Goal: Task Accomplishment & Management: Manage account settings

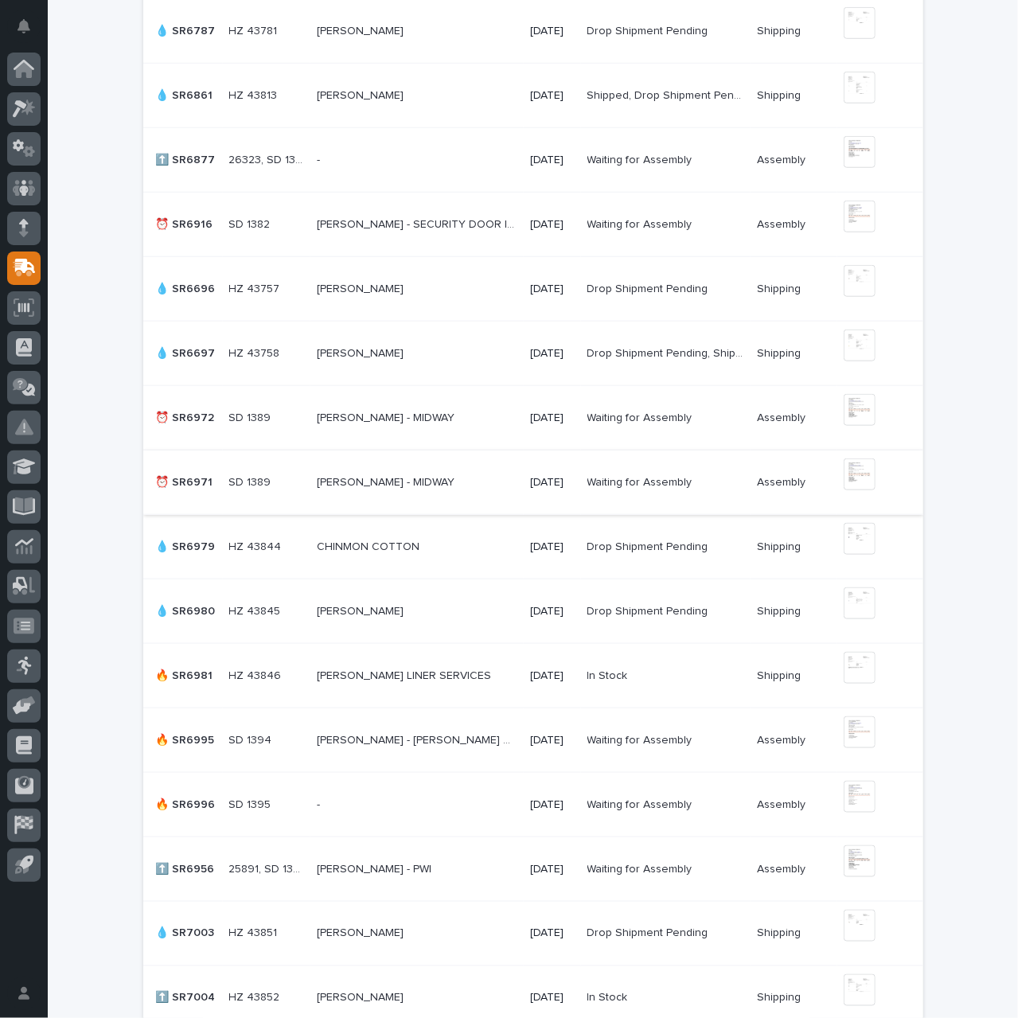
scroll to position [716, 0]
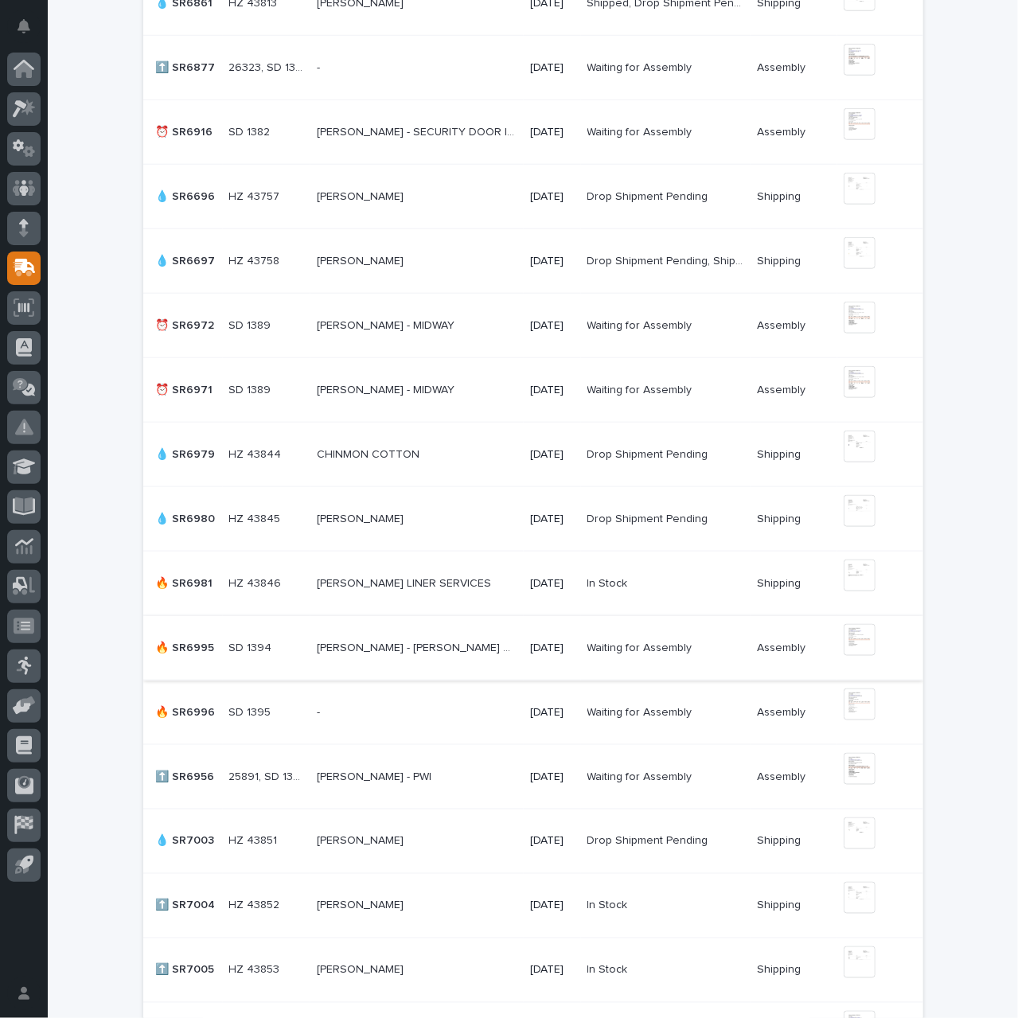
click at [847, 642] on img at bounding box center [859, 640] width 32 height 32
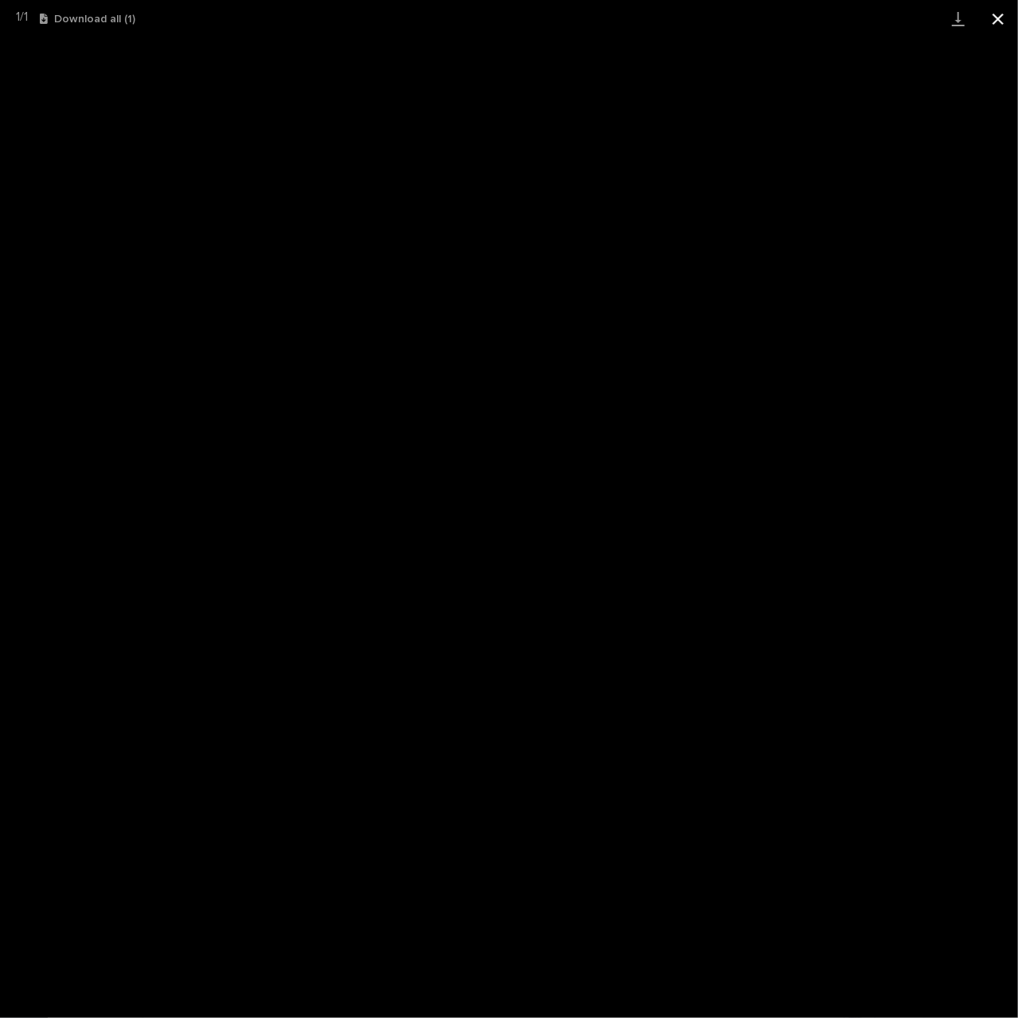
click at [995, 20] on button "Close gallery" at bounding box center [998, 18] width 40 height 37
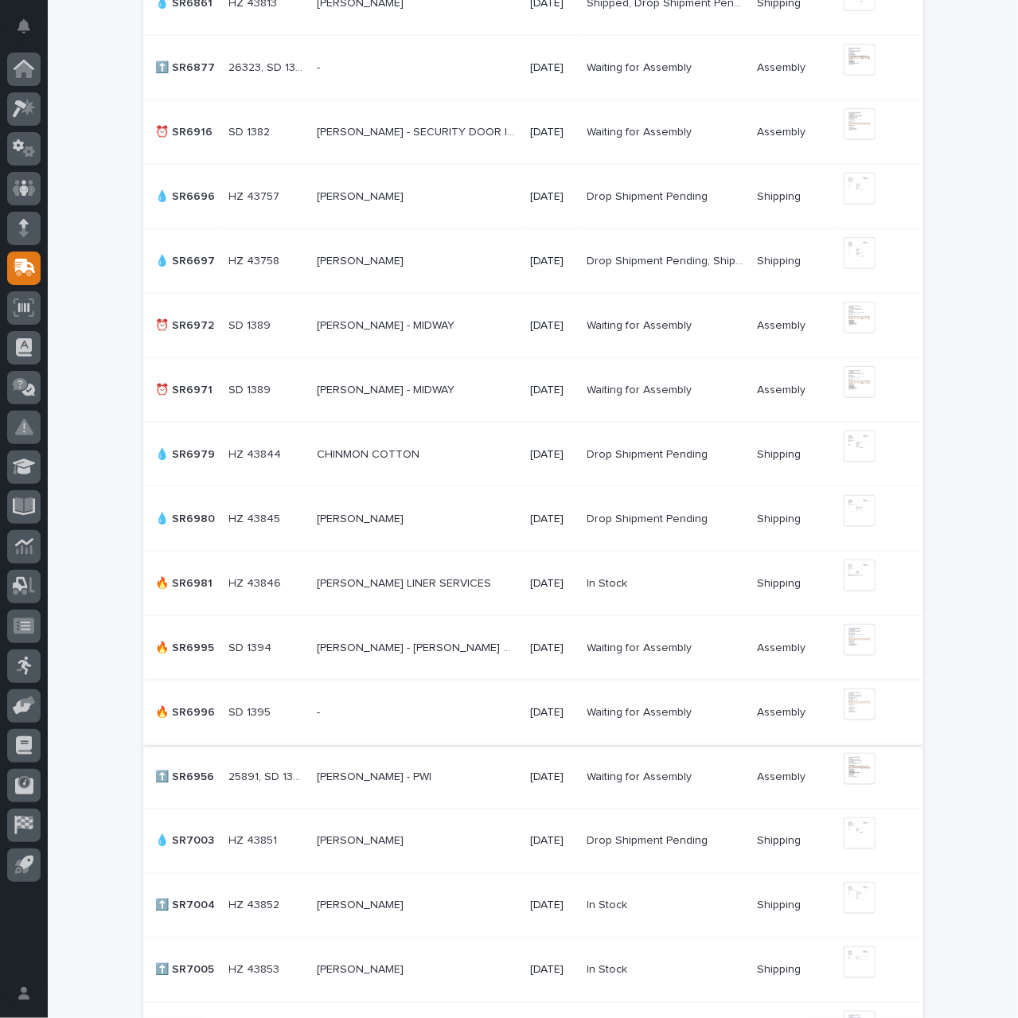
click at [858, 703] on img at bounding box center [859, 704] width 32 height 32
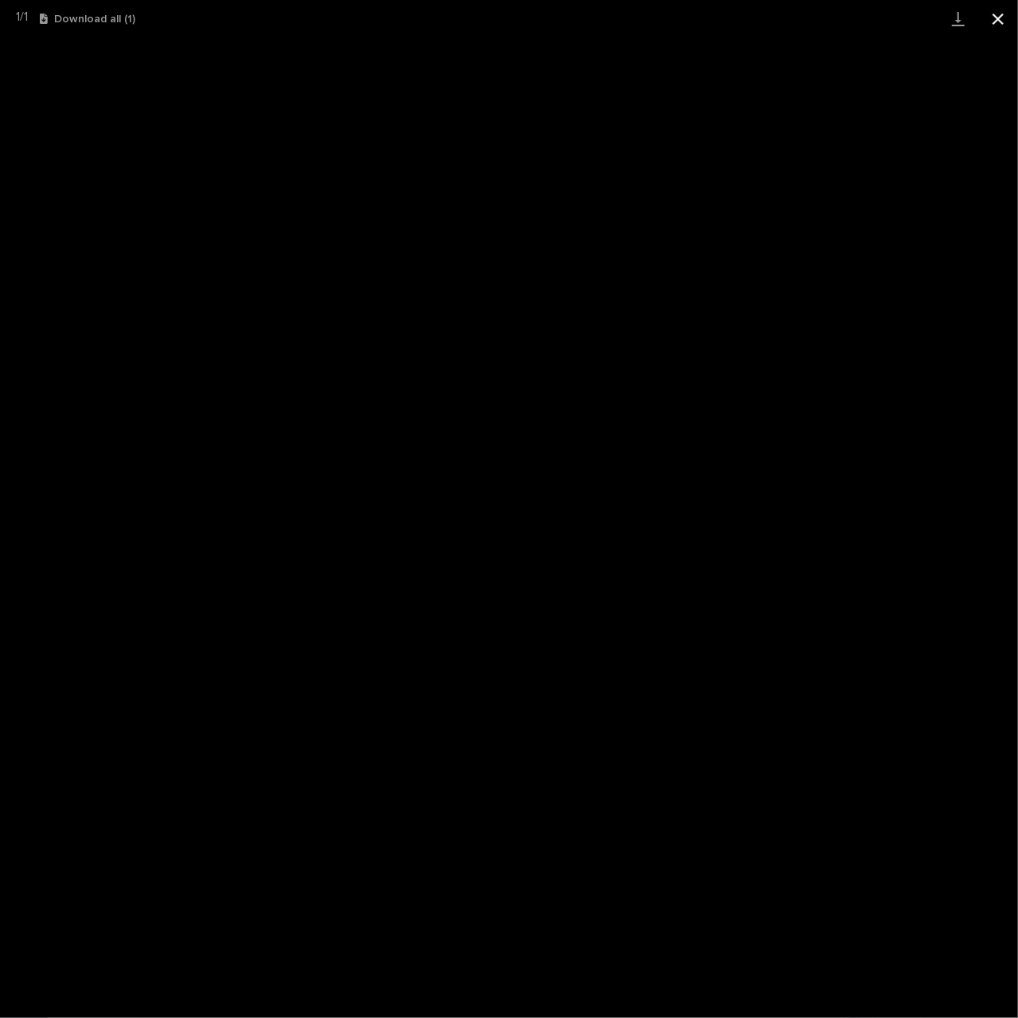
click at [997, 21] on button "Close gallery" at bounding box center [998, 18] width 40 height 37
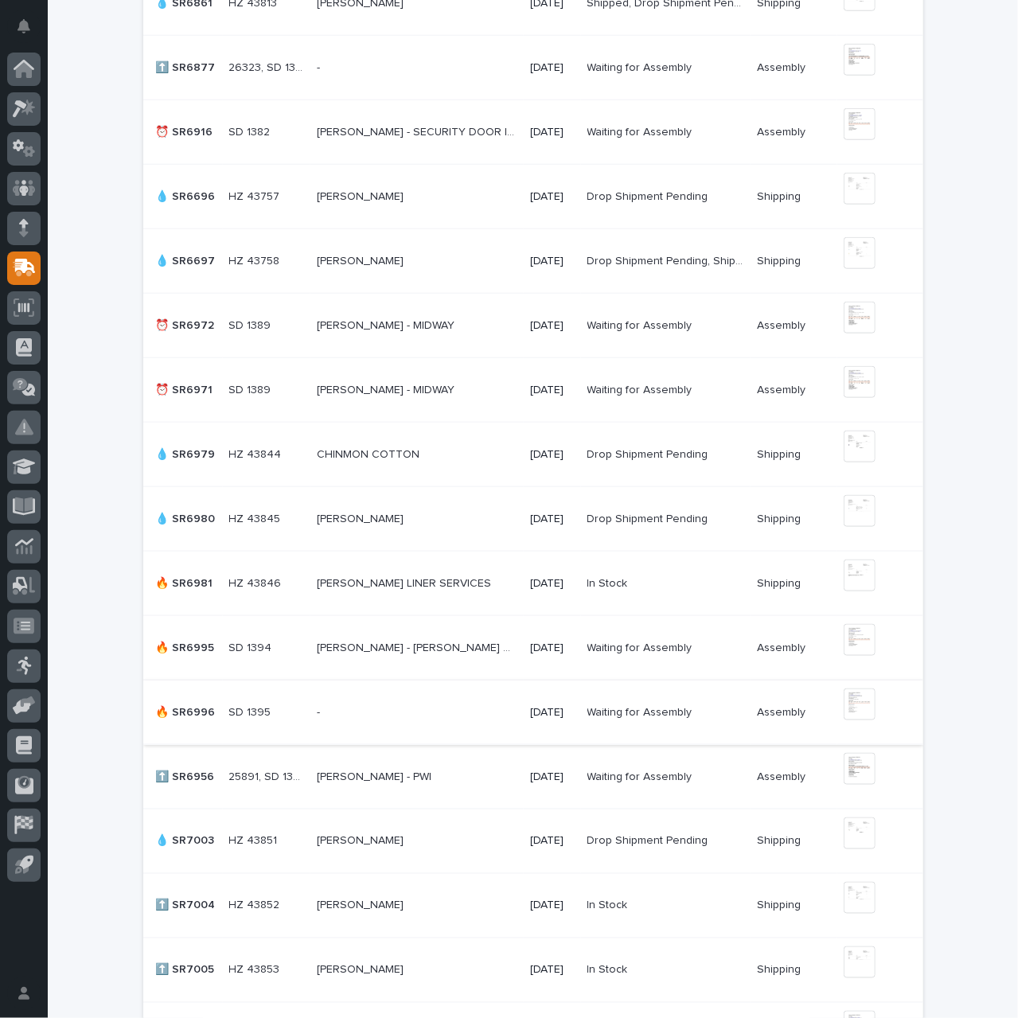
click at [859, 704] on img at bounding box center [859, 704] width 32 height 32
click at [863, 698] on img at bounding box center [859, 704] width 32 height 32
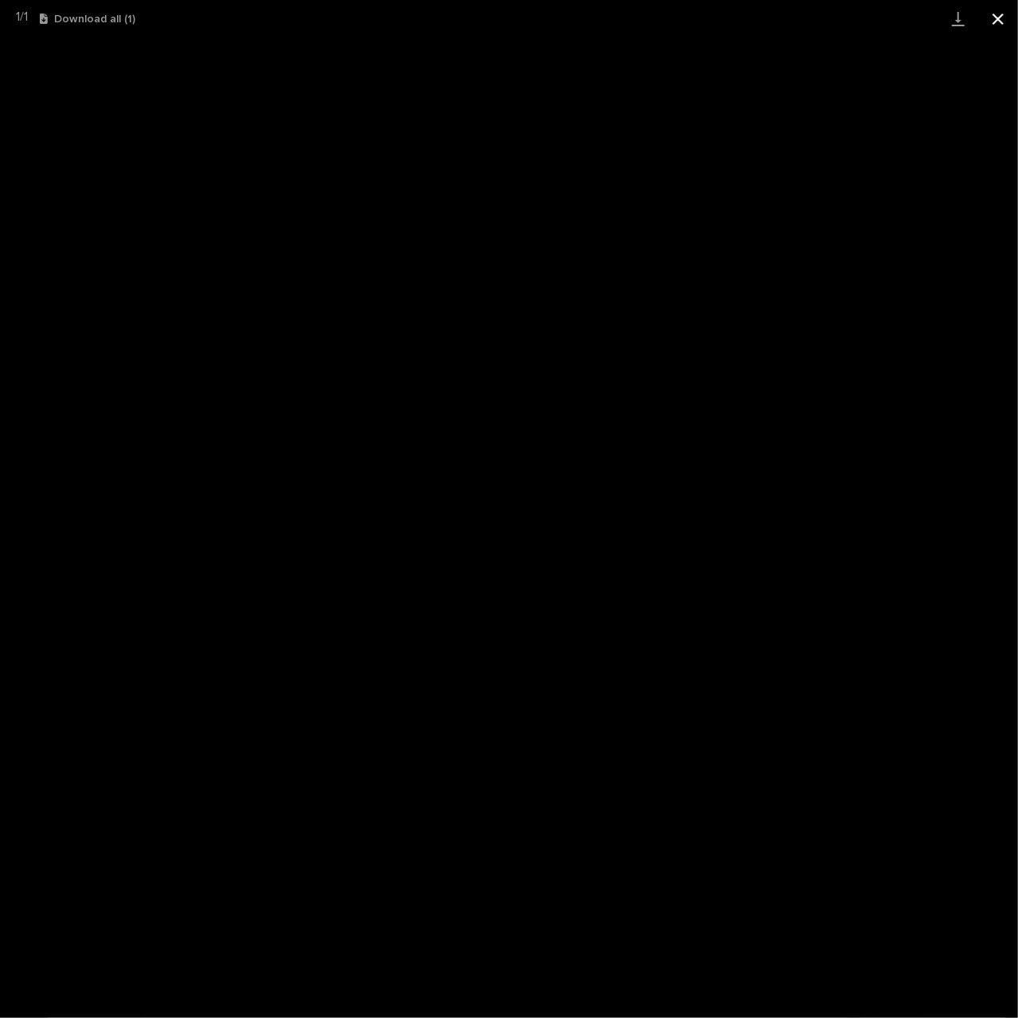
click at [998, 18] on button "Close gallery" at bounding box center [998, 18] width 40 height 37
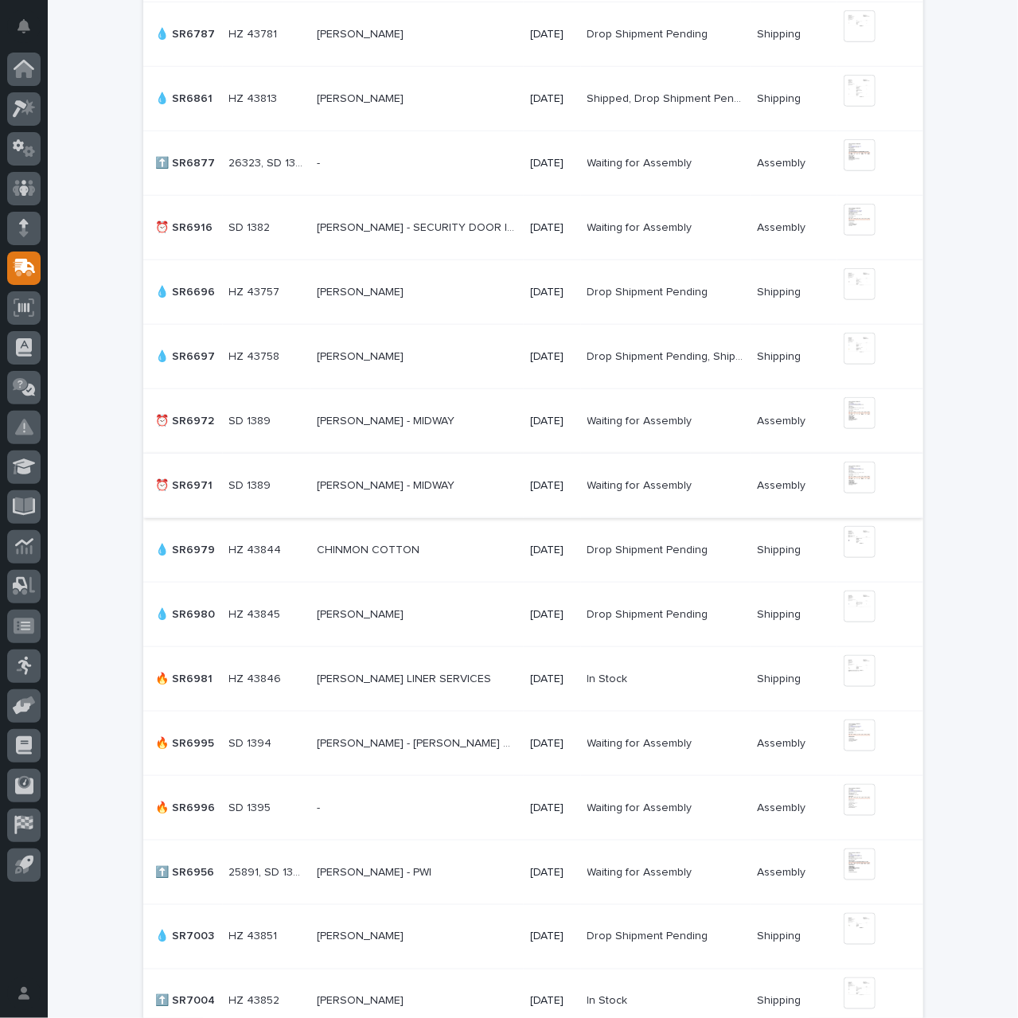
scroll to position [637, 0]
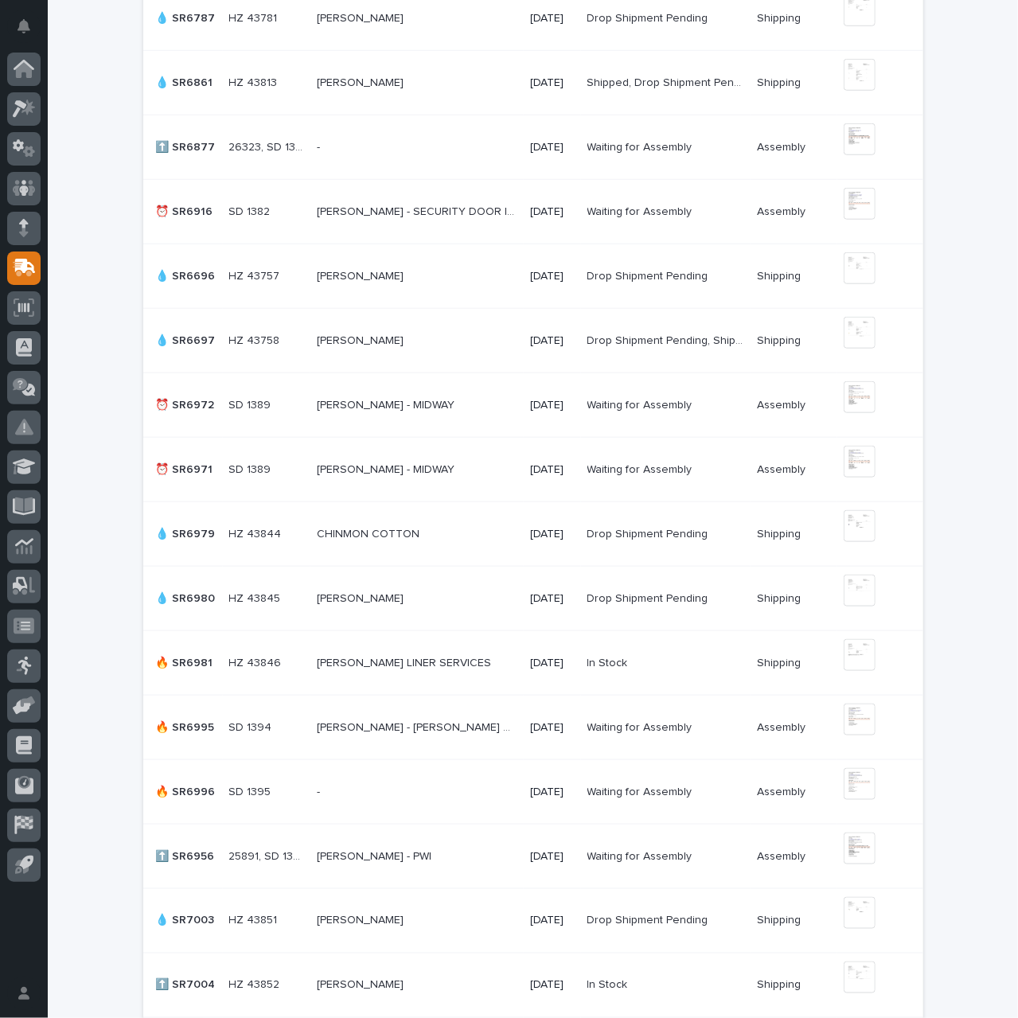
click at [466, 666] on p "[PERSON_NAME] LINER SERVICES" at bounding box center [405, 661] width 177 height 17
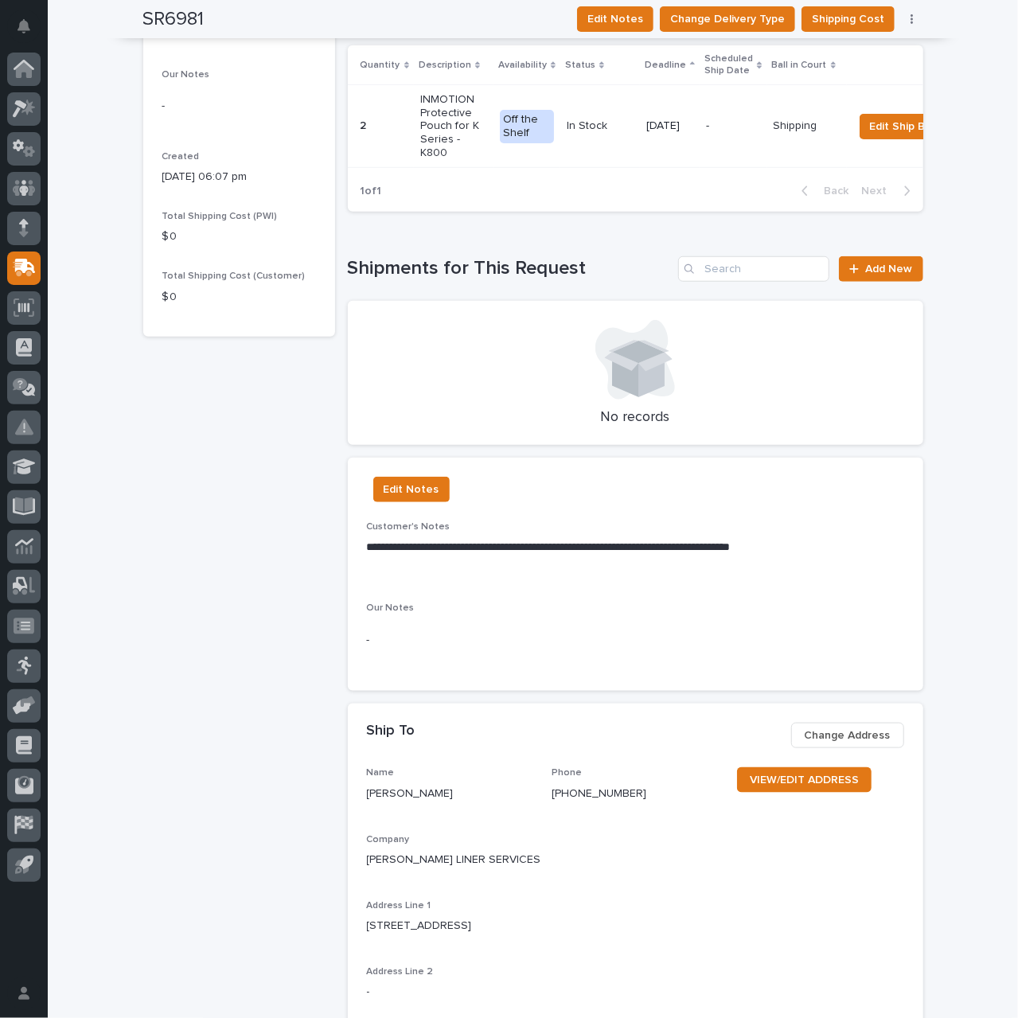
scroll to position [325, 0]
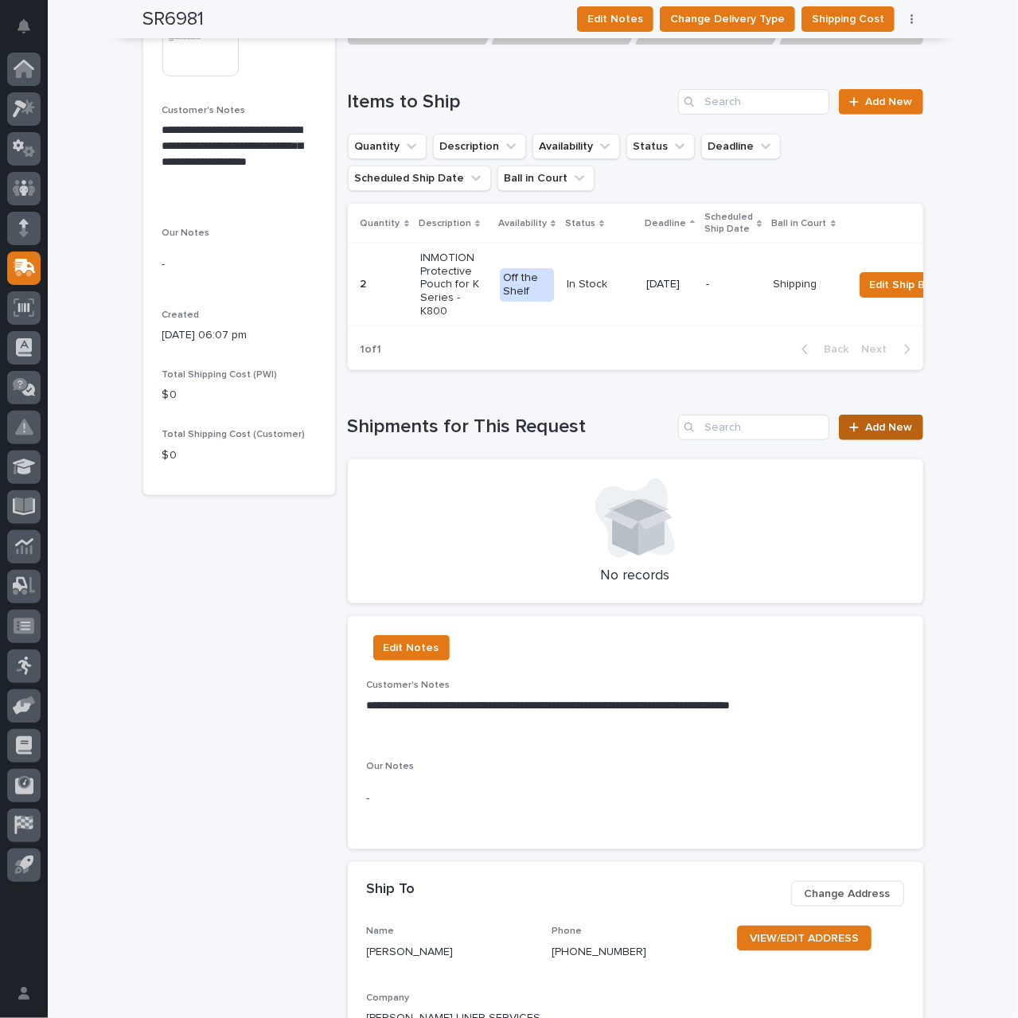
click at [872, 434] on link "Add New" at bounding box center [881, 427] width 84 height 25
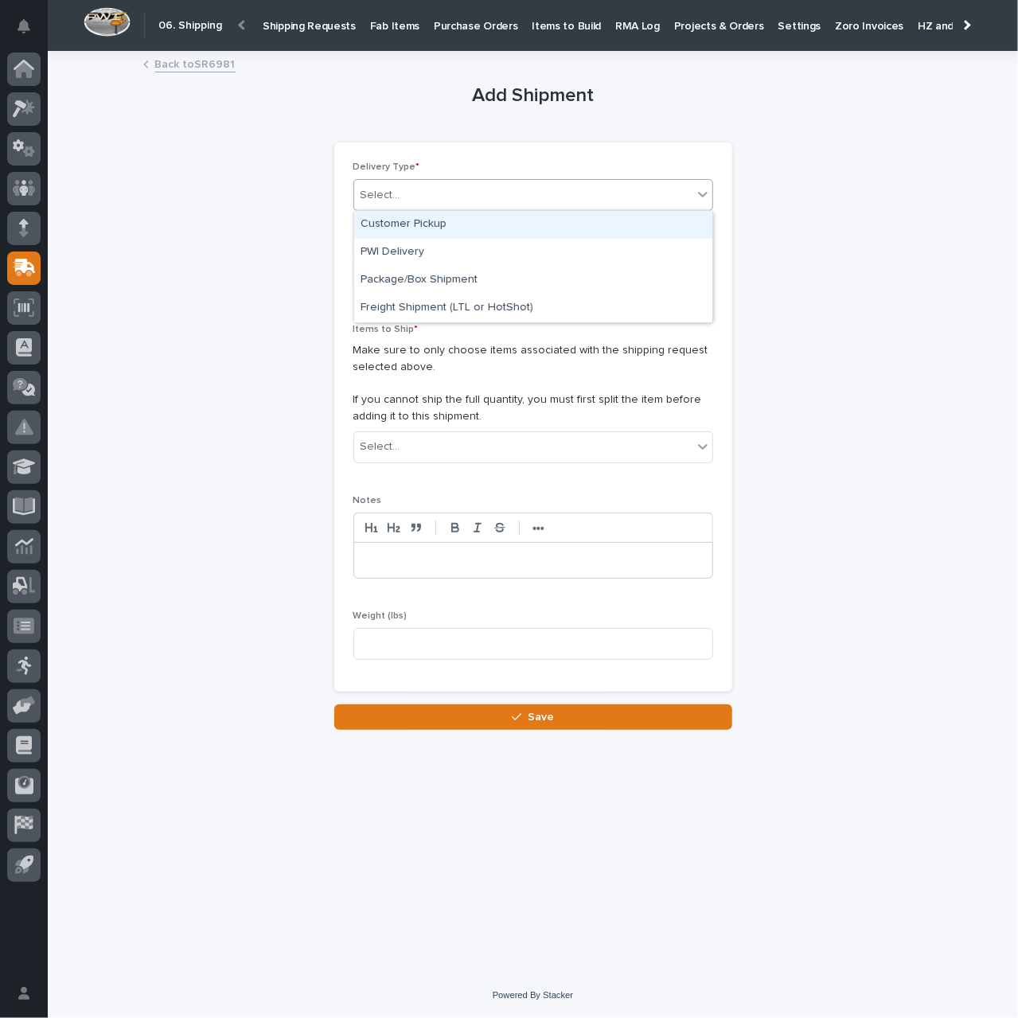
click at [538, 200] on div "Select..." at bounding box center [523, 195] width 338 height 26
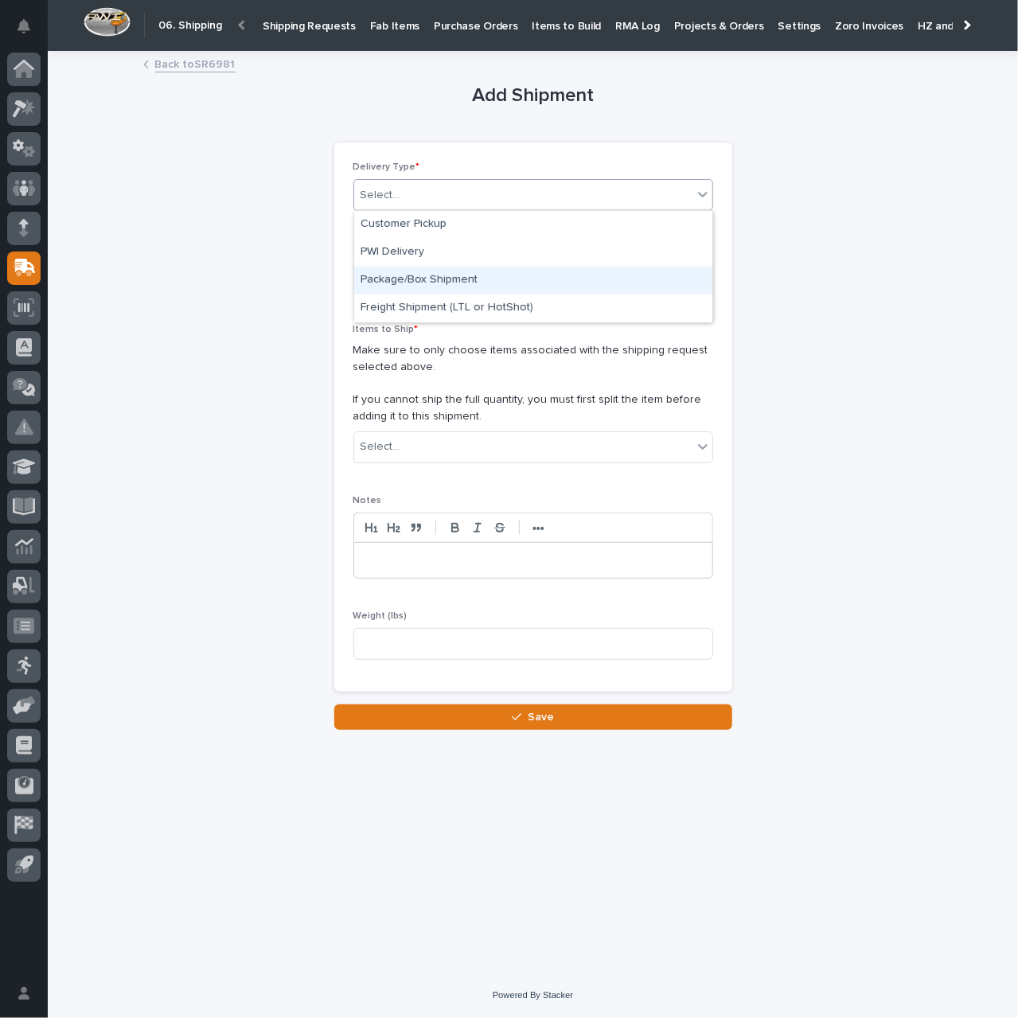
click at [428, 284] on div "Package/Box Shipment" at bounding box center [533, 281] width 358 height 28
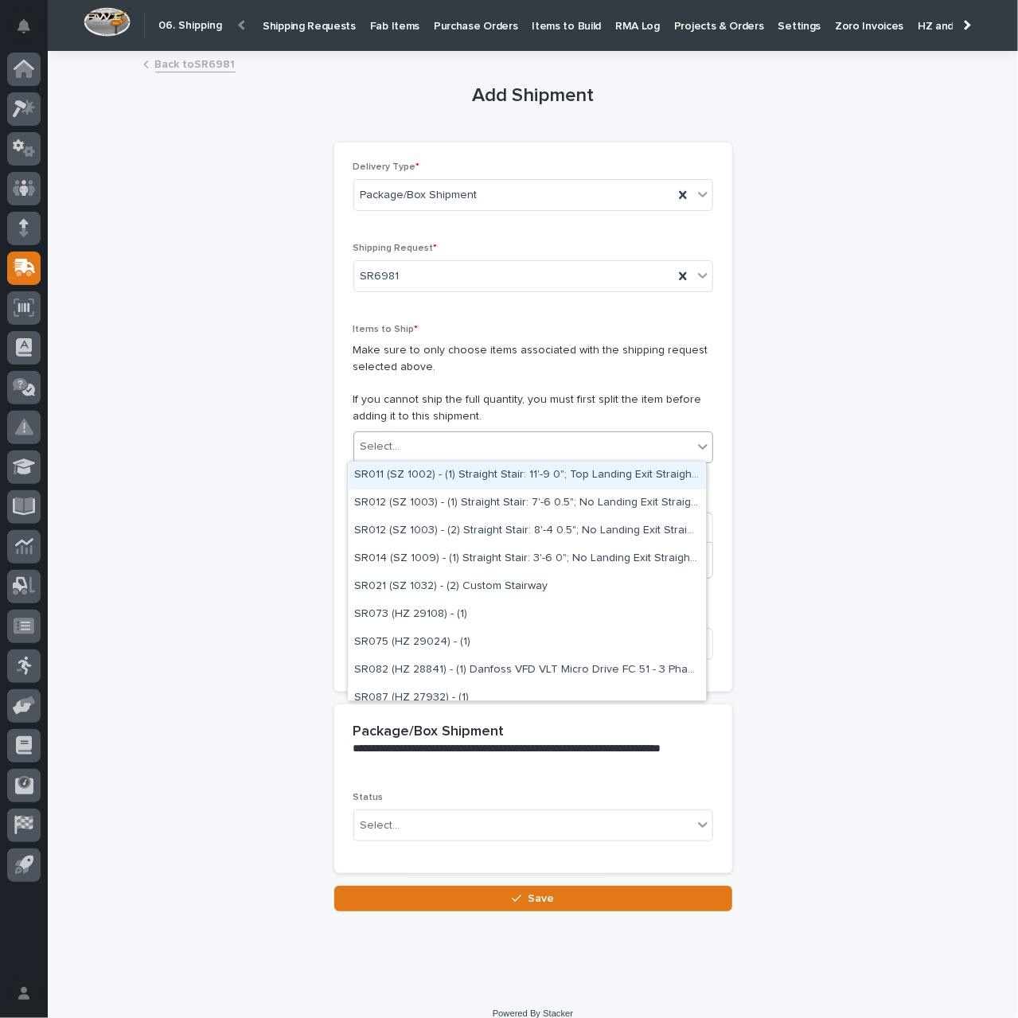
click at [482, 438] on div "Select..." at bounding box center [523, 447] width 338 height 26
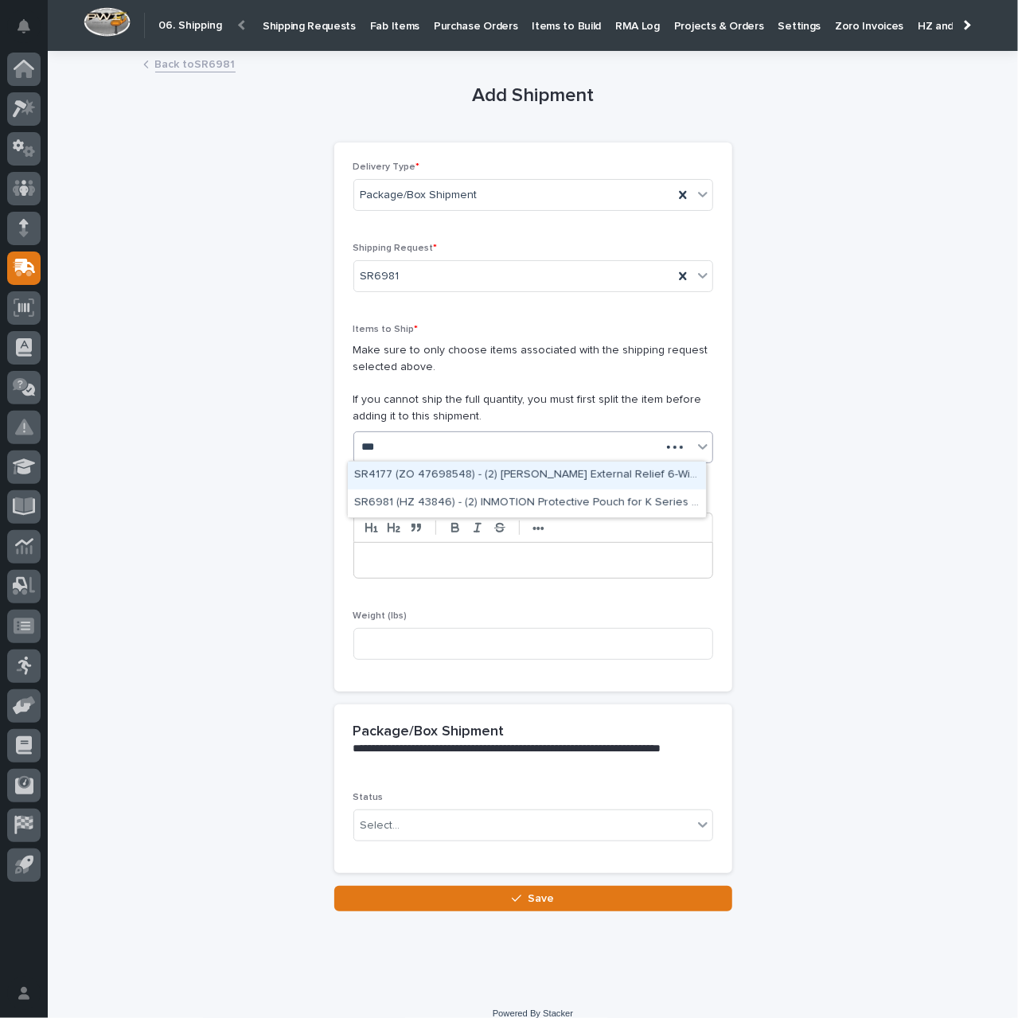
type input "****"
click at [522, 481] on div "SR6981 (HZ 43846) - (2) INMOTION Protective Pouch for K Series - K800" at bounding box center [527, 475] width 358 height 28
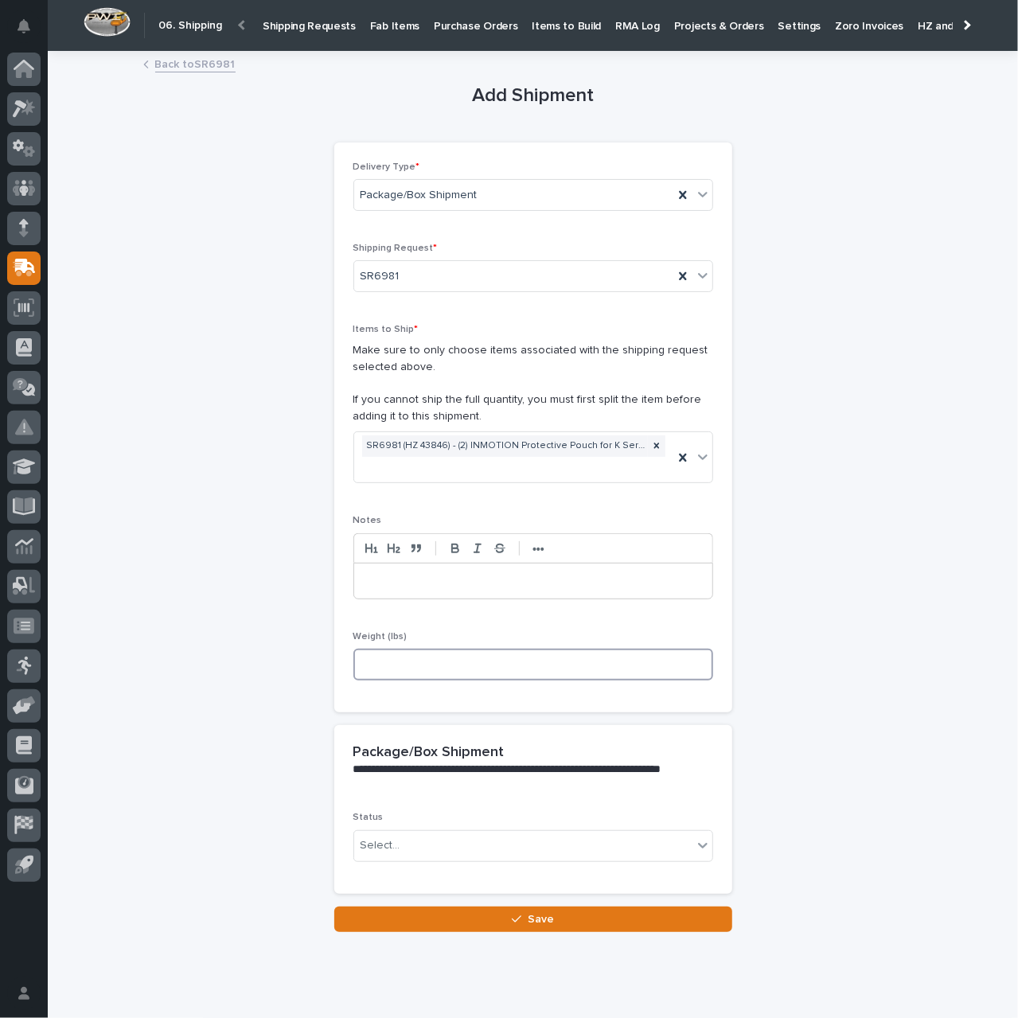
click at [519, 663] on input at bounding box center [533, 664] width 360 height 32
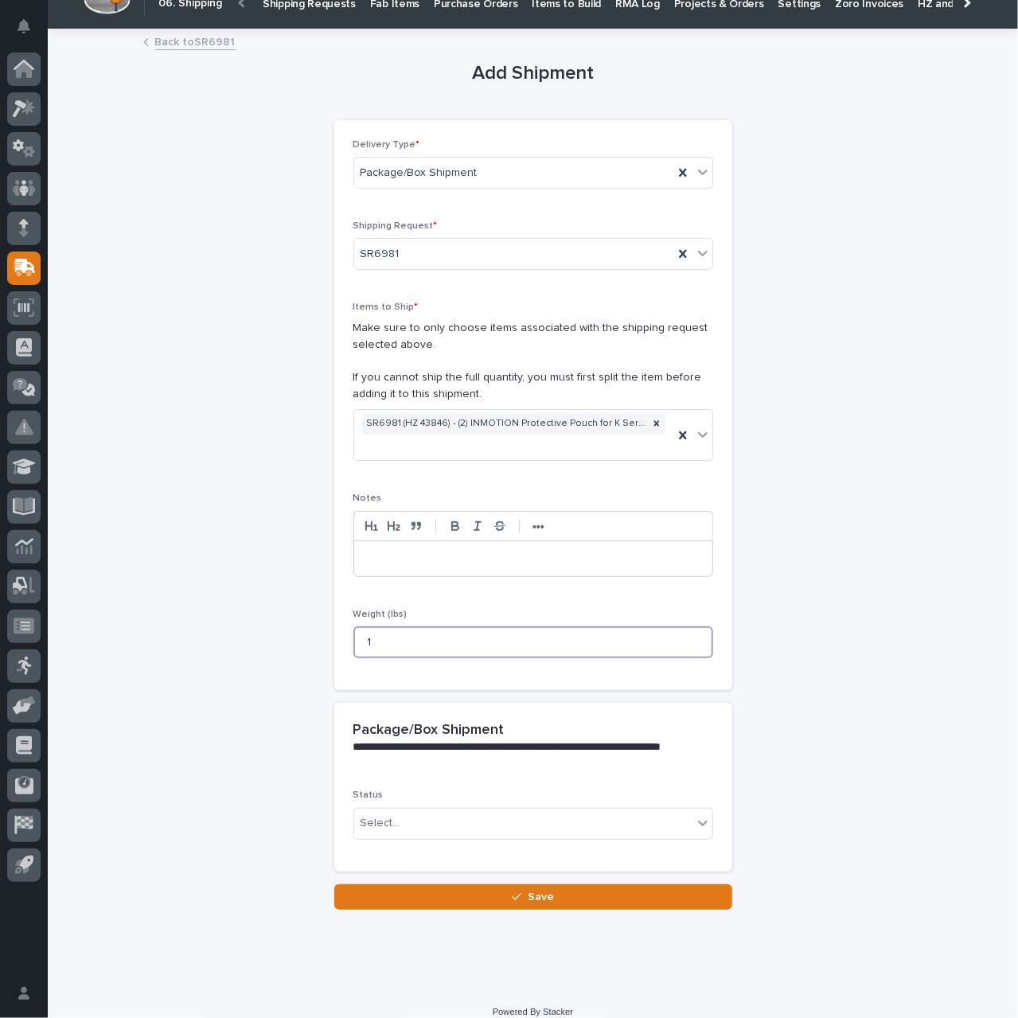
scroll to position [35, 0]
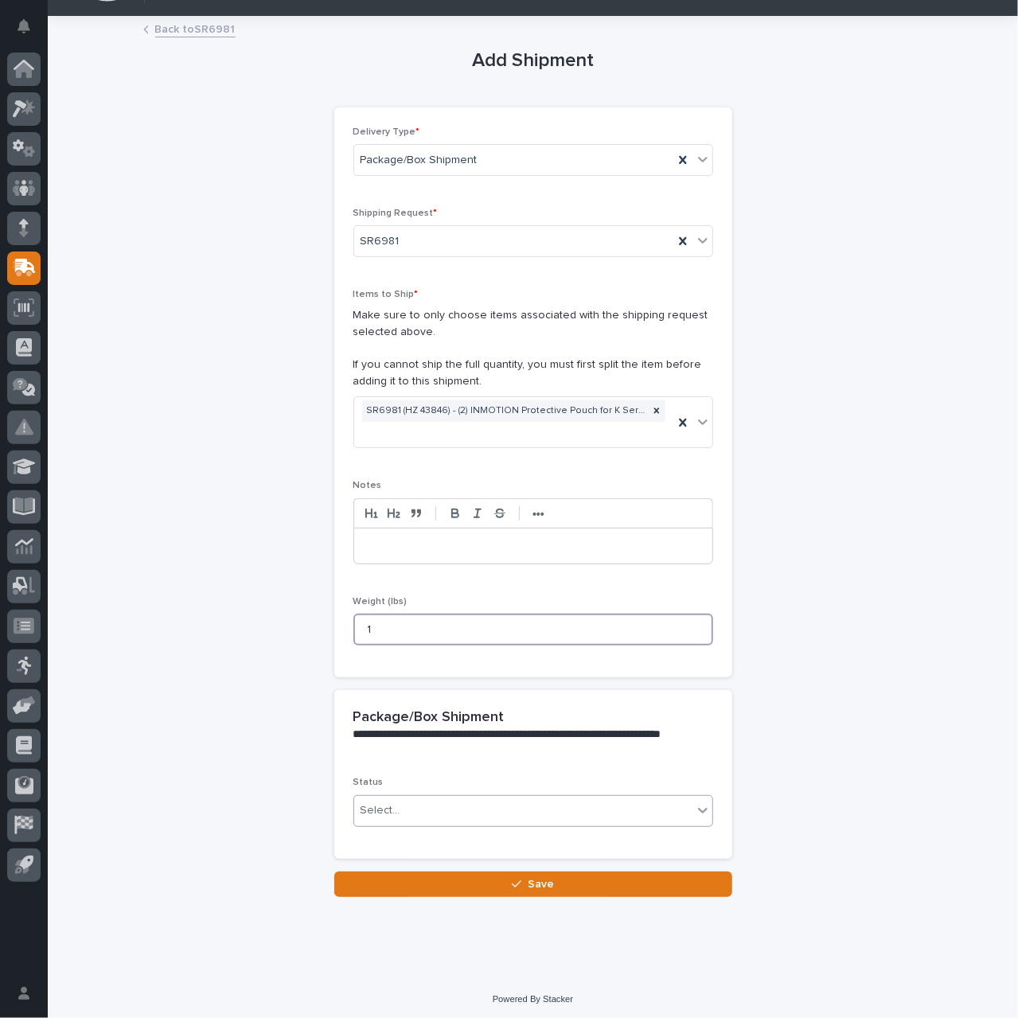
type input "1"
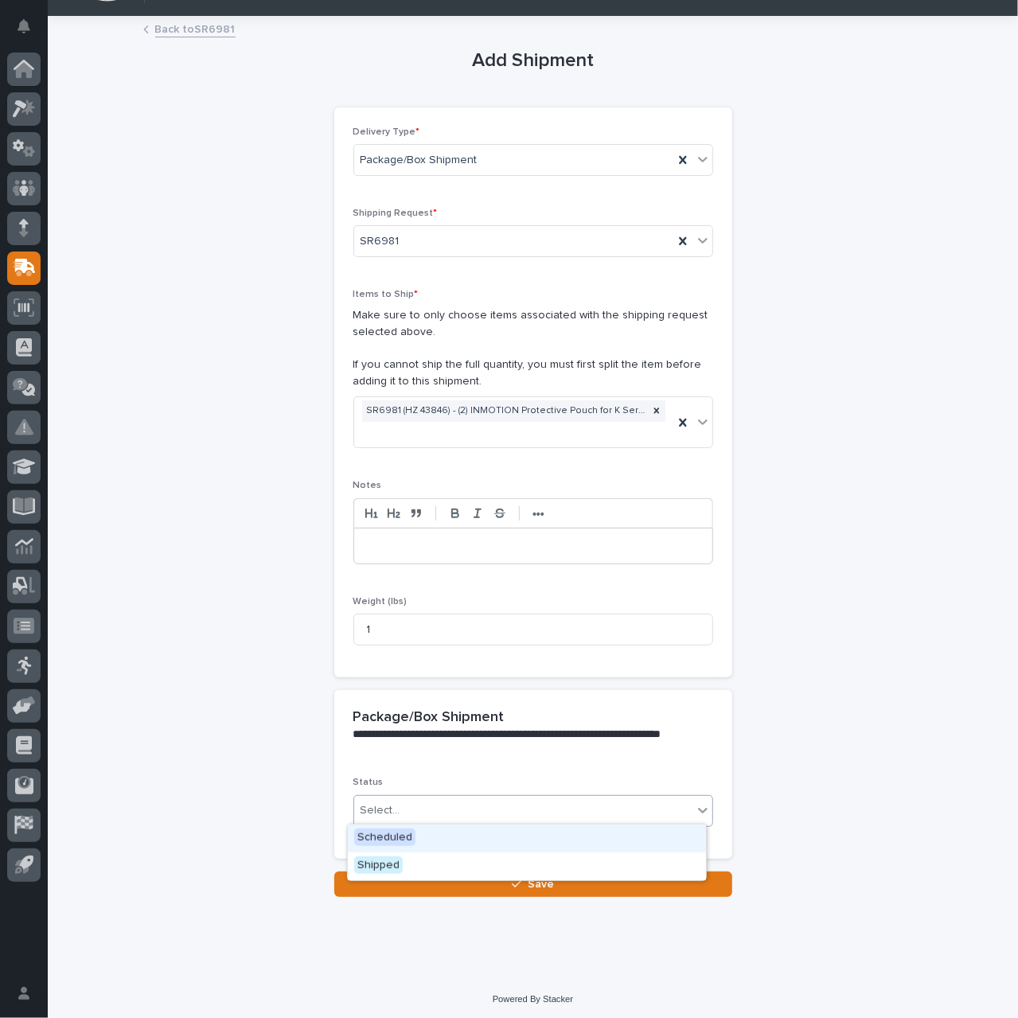
click at [474, 811] on div "Select..." at bounding box center [523, 810] width 338 height 26
click at [498, 844] on div "Scheduled" at bounding box center [527, 838] width 358 height 28
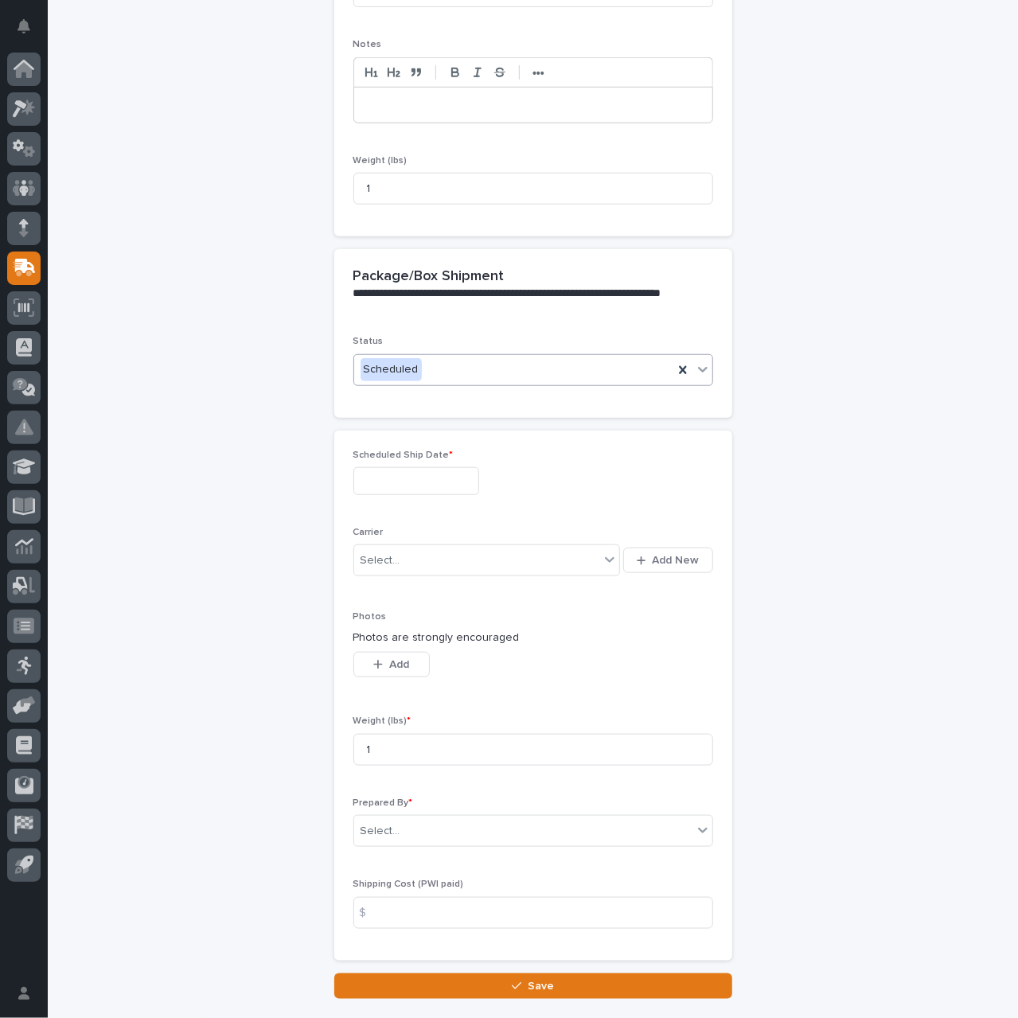
scroll to position [576, 0]
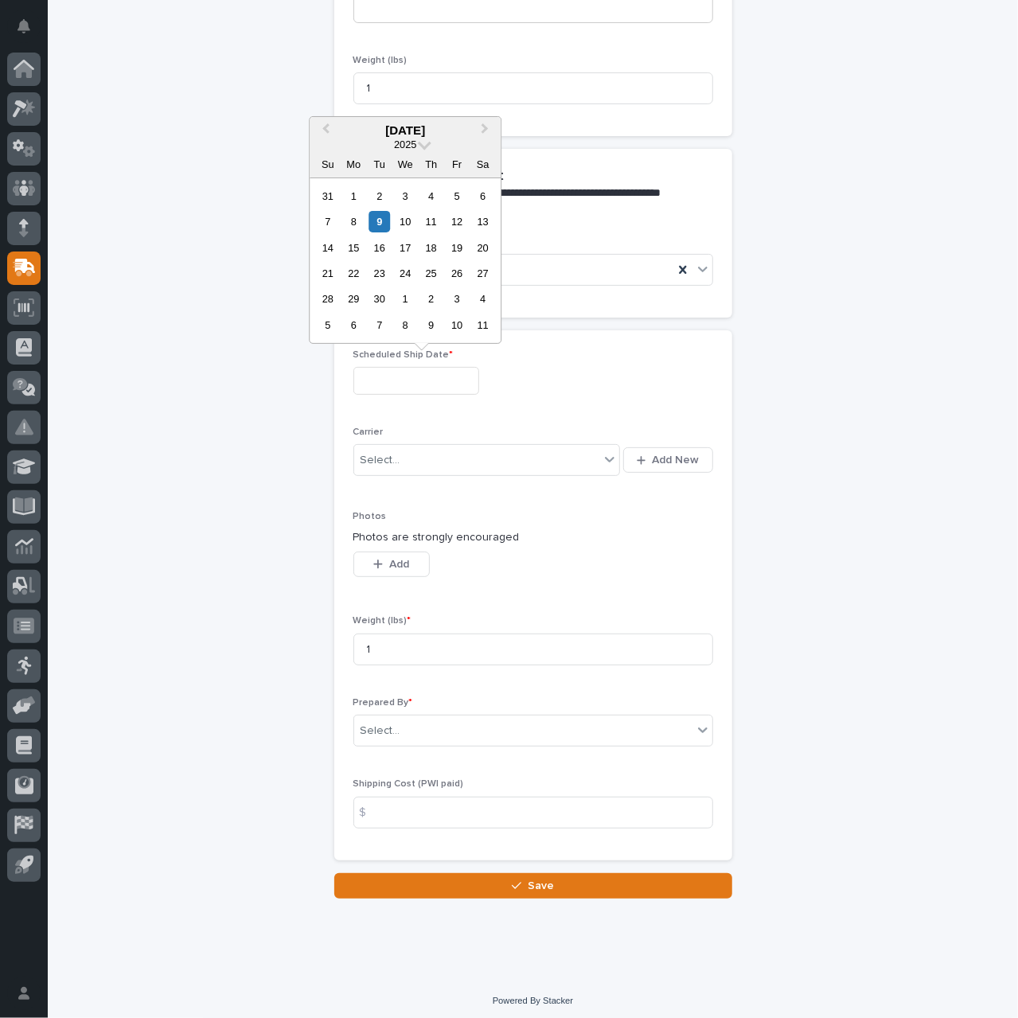
click at [398, 380] on input "text" at bounding box center [416, 381] width 126 height 28
click at [380, 224] on div "9" at bounding box center [378, 221] width 21 height 21
type input "**********"
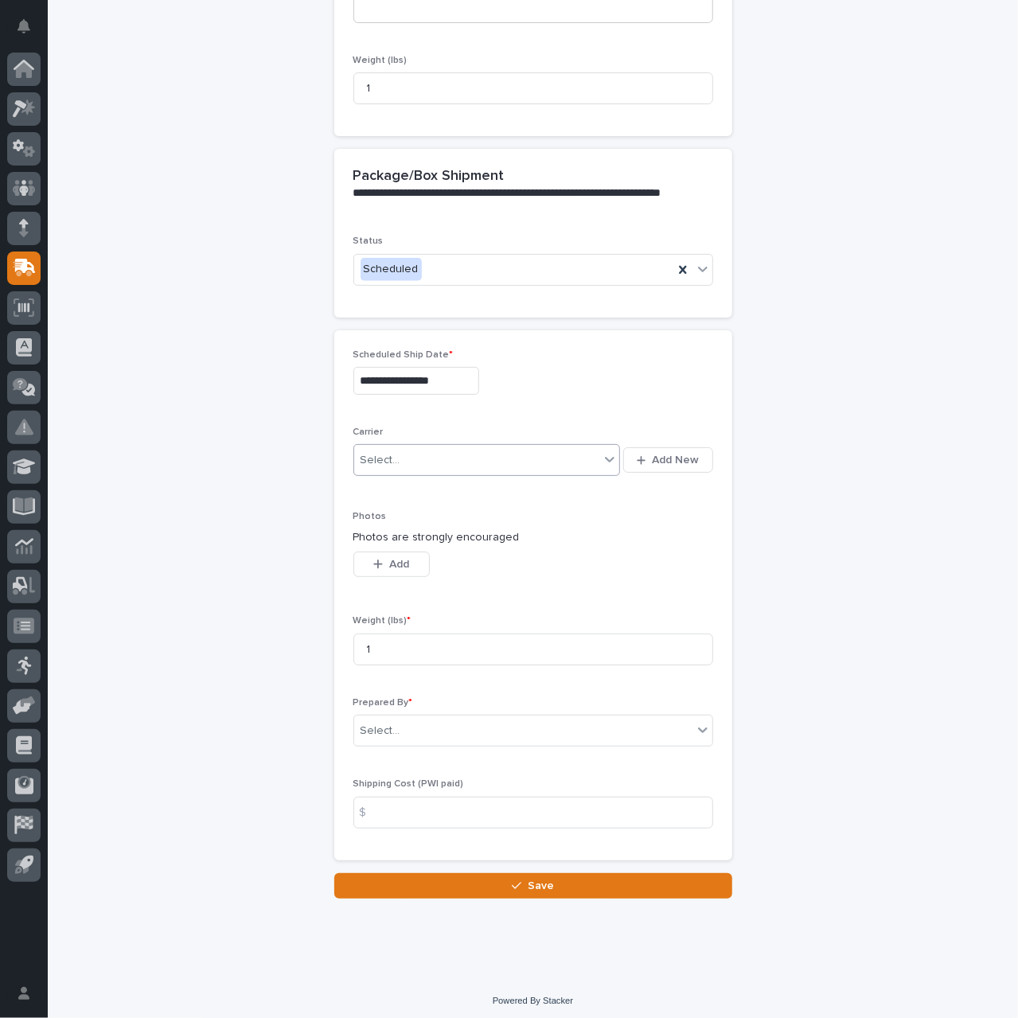
click at [508, 468] on div "Select..." at bounding box center [477, 460] width 246 height 26
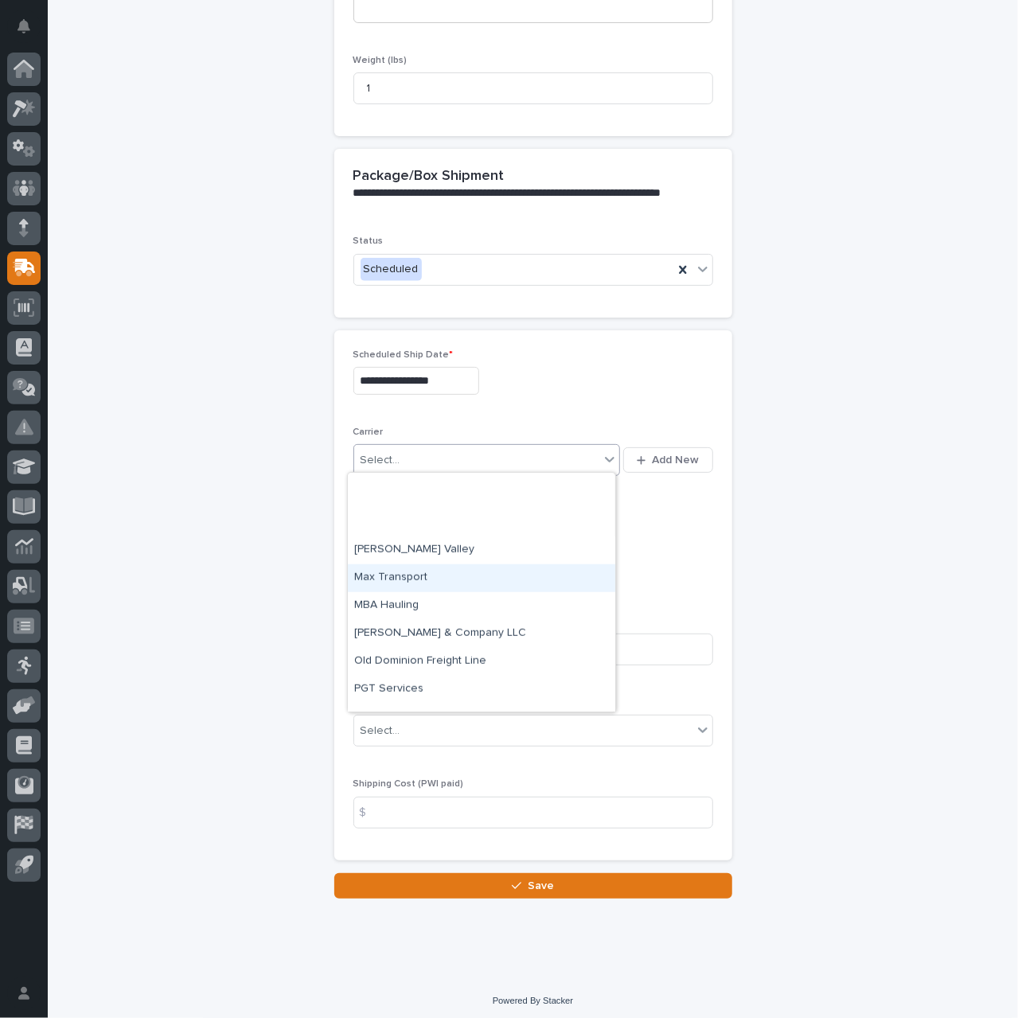
scroll to position [1209, 0]
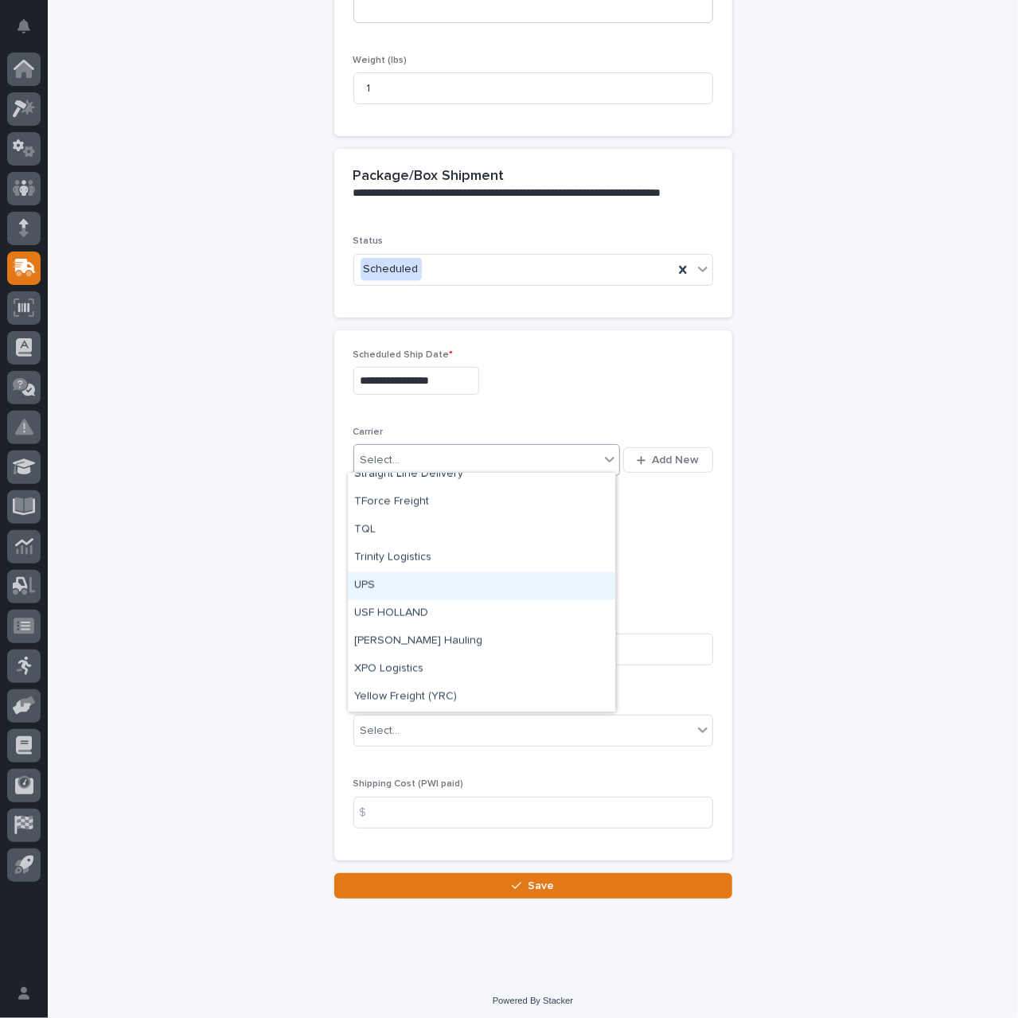
click at [461, 582] on div "UPS" at bounding box center [481, 586] width 267 height 28
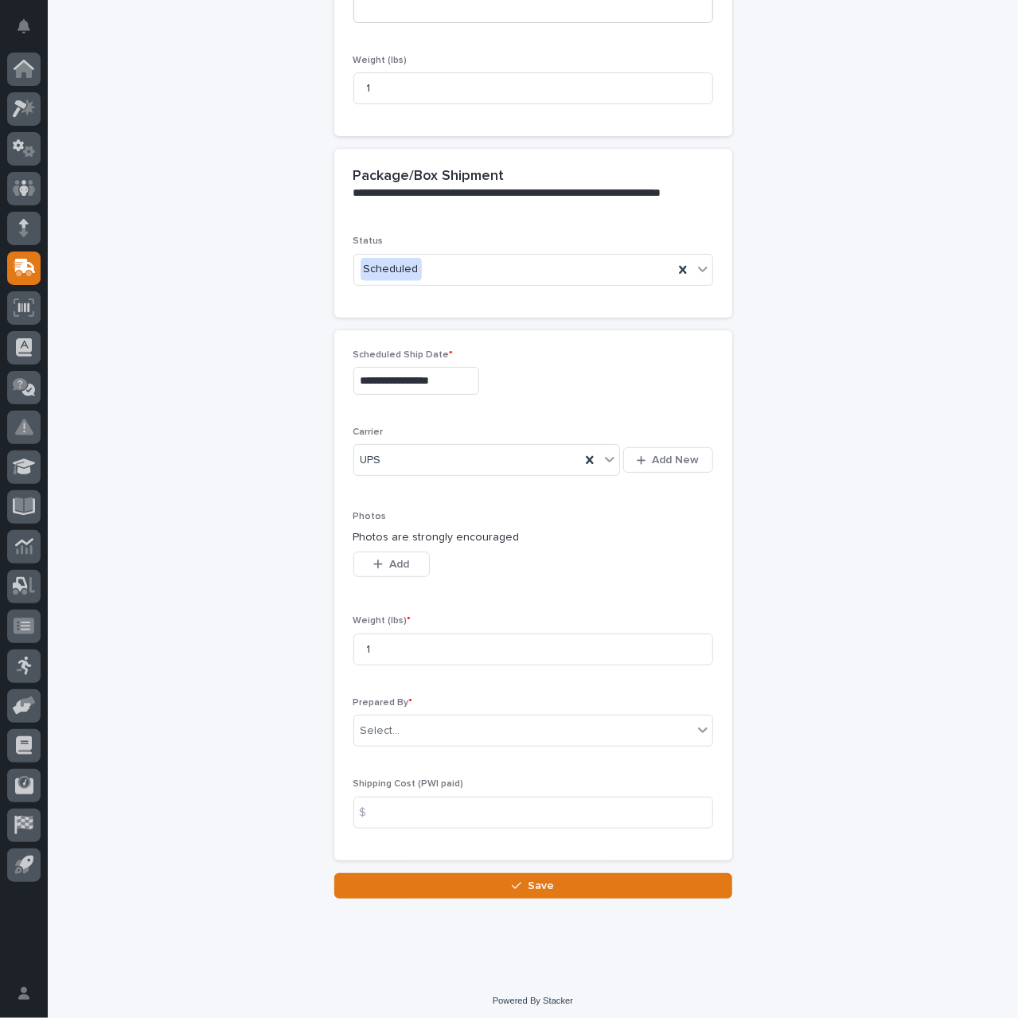
click at [562, 580] on div "Photos Photos are strongly encouraged This file cannot be opened Download File …" at bounding box center [533, 553] width 360 height 85
click at [529, 726] on div "Select..." at bounding box center [523, 731] width 338 height 26
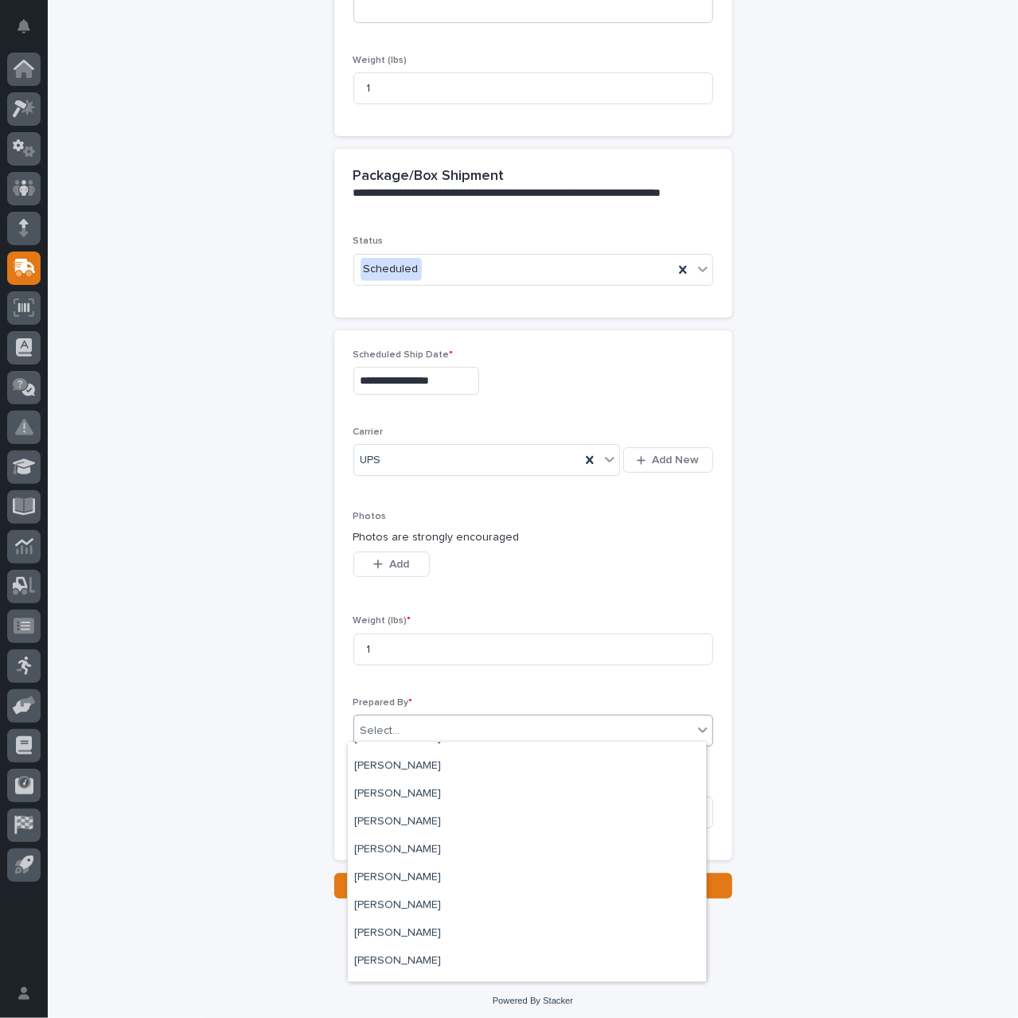
scroll to position [955, 0]
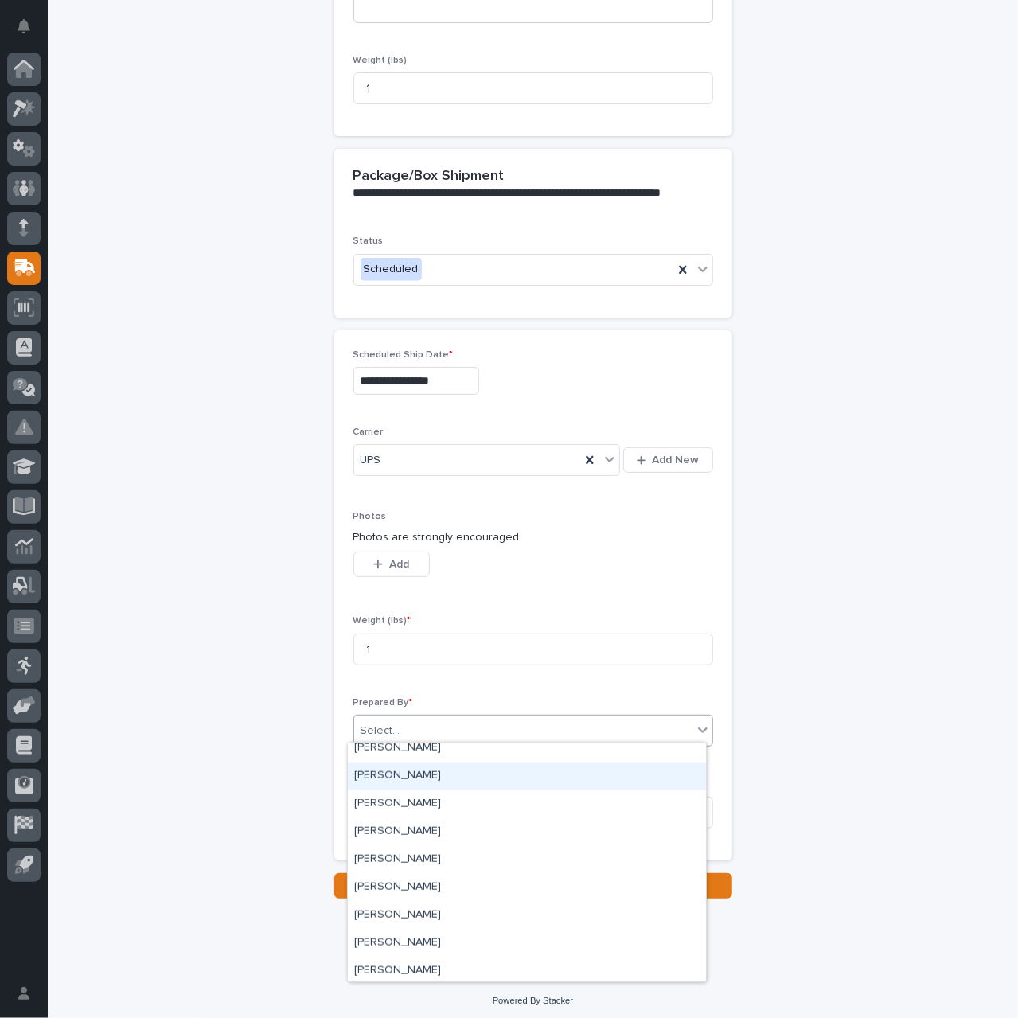
click at [491, 771] on div "[PERSON_NAME]" at bounding box center [527, 776] width 358 height 28
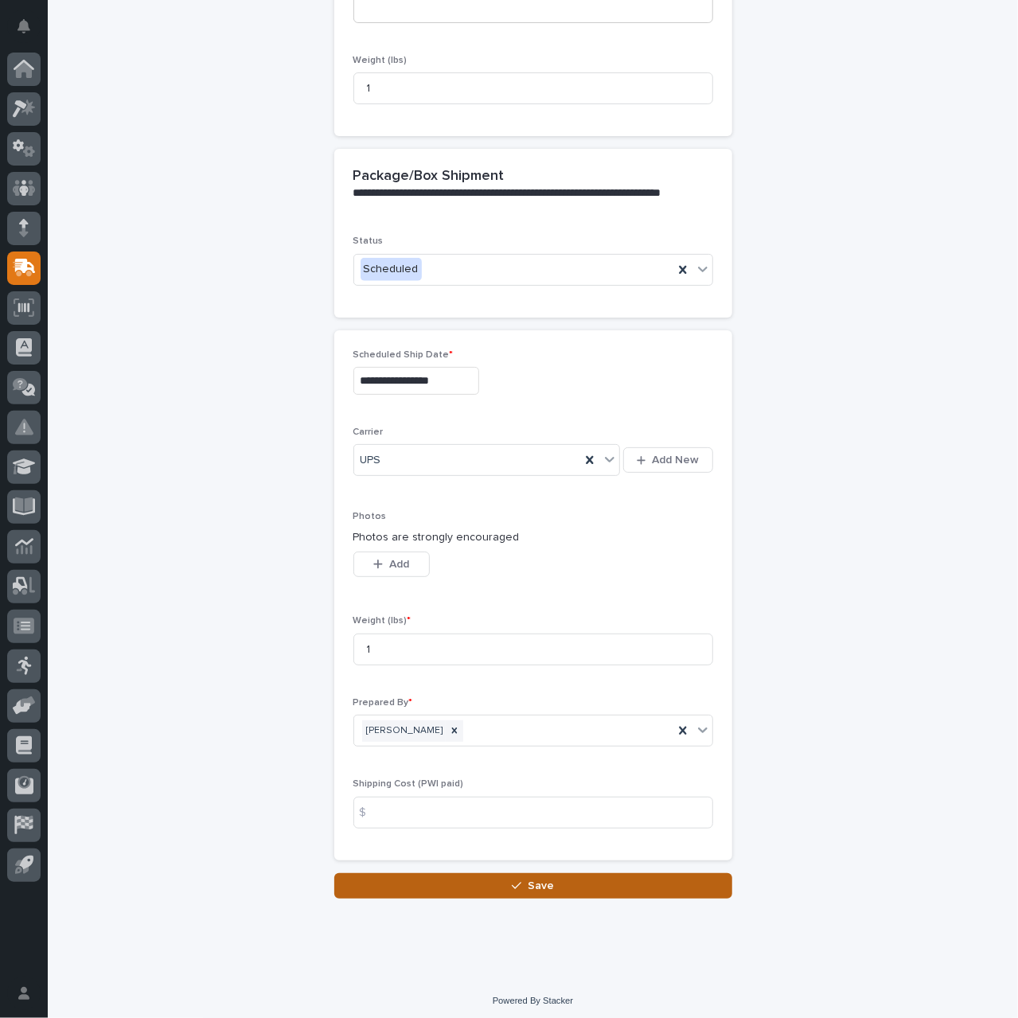
click at [517, 886] on div "button" at bounding box center [520, 885] width 16 height 11
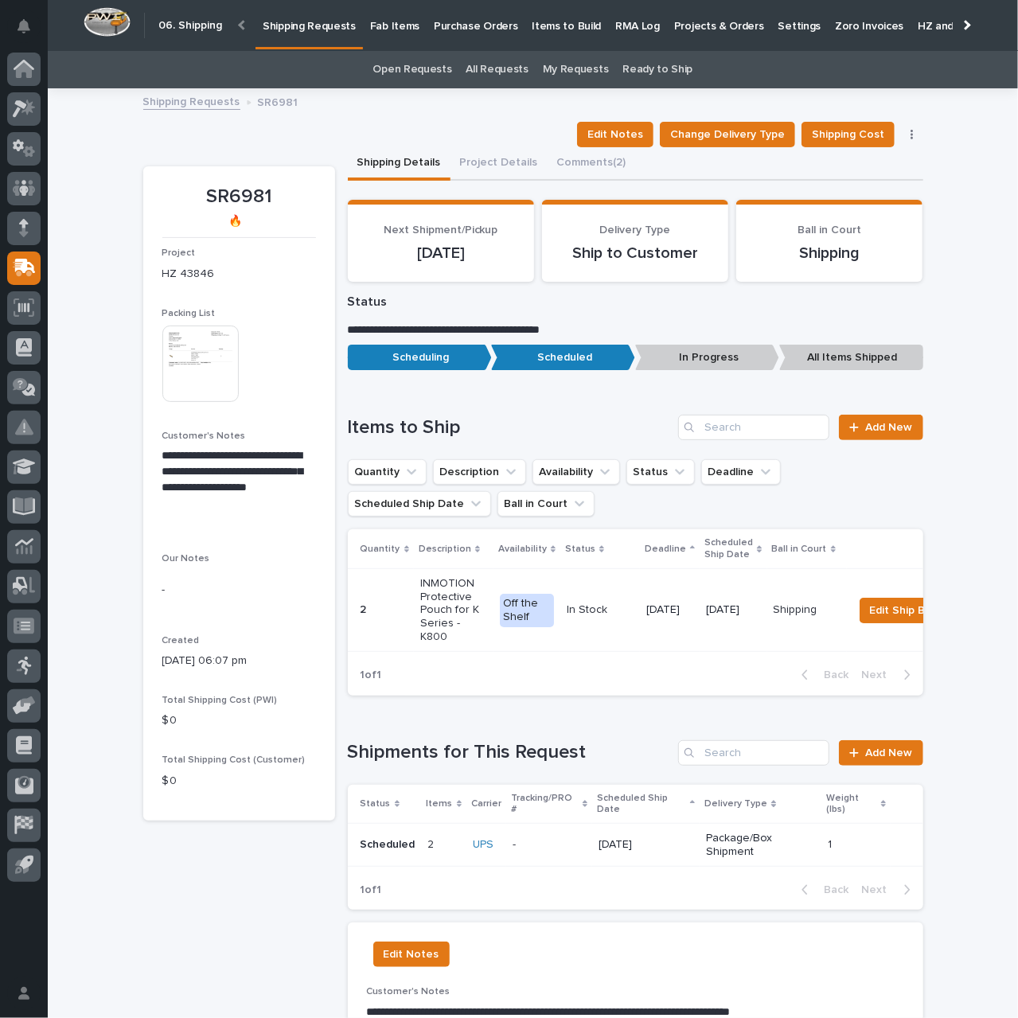
click at [907, 133] on button "button" at bounding box center [912, 134] width 22 height 11
click at [746, 131] on span "Change Delivery Type" at bounding box center [727, 134] width 115 height 19
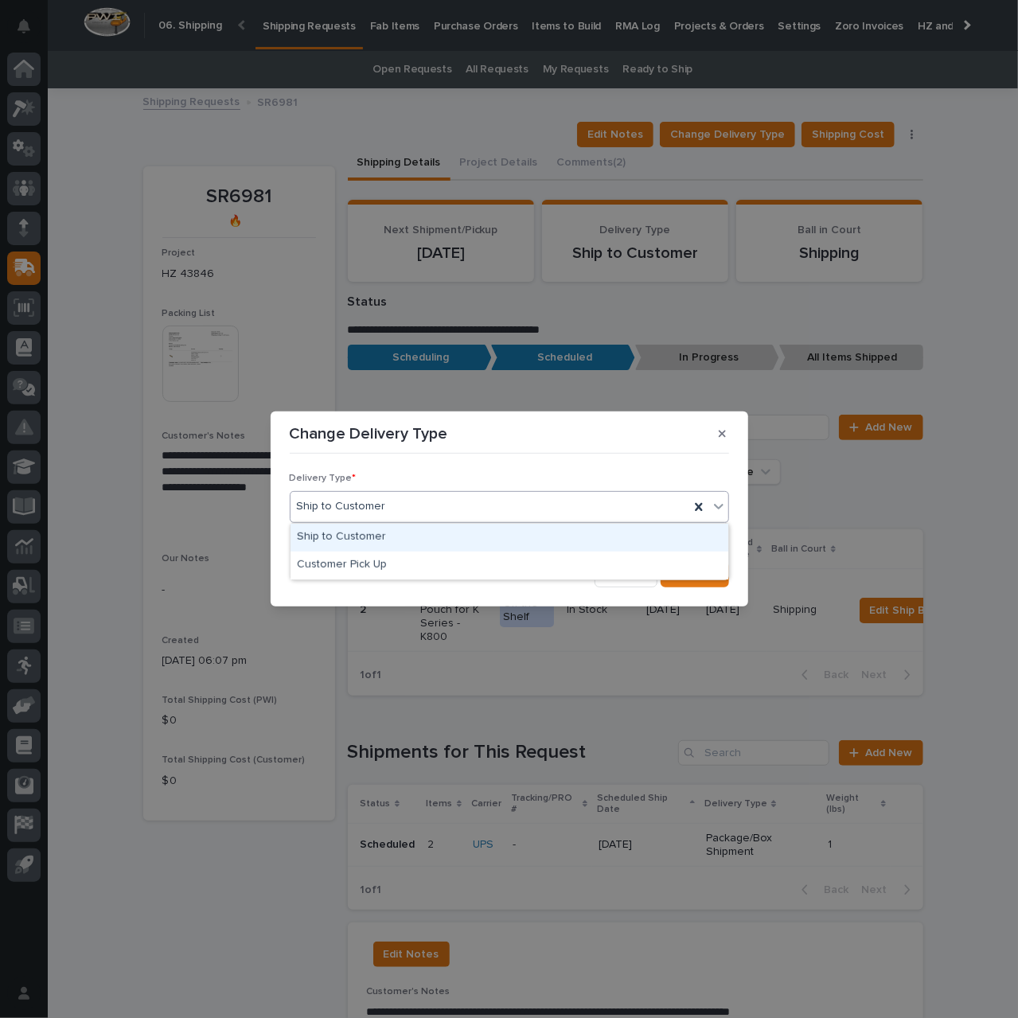
click at [650, 505] on div "Ship to Customer" at bounding box center [489, 506] width 399 height 26
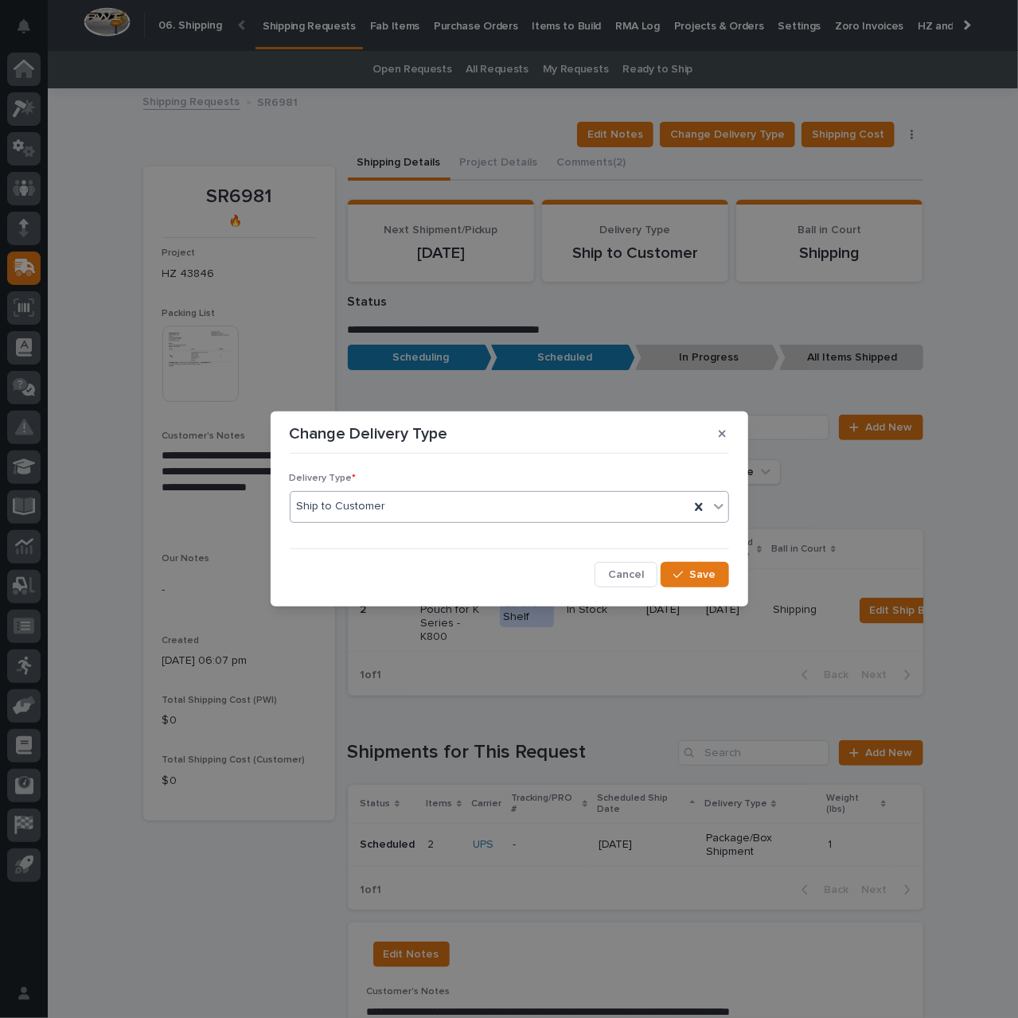
click at [650, 505] on div "Ship to Customer" at bounding box center [489, 506] width 399 height 26
click at [963, 283] on div "Change Delivery Type Delivery Type * 0 results available. Select is focused ,ty…" at bounding box center [509, 509] width 1018 height 1018
click at [721, 436] on icon "button" at bounding box center [721, 433] width 7 height 11
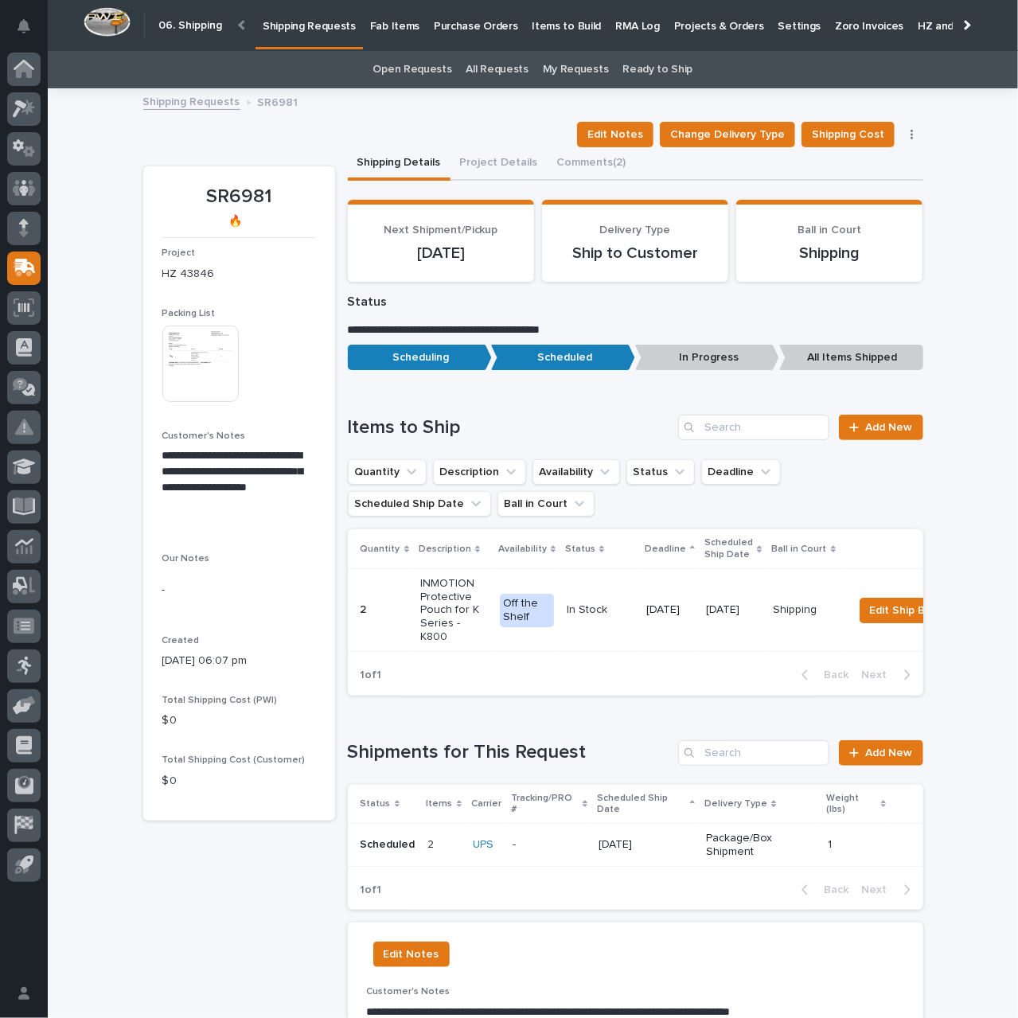
click at [377, 160] on button "Shipping Details" at bounding box center [399, 163] width 103 height 33
click at [674, 838] on p "[DATE]" at bounding box center [645, 845] width 95 height 14
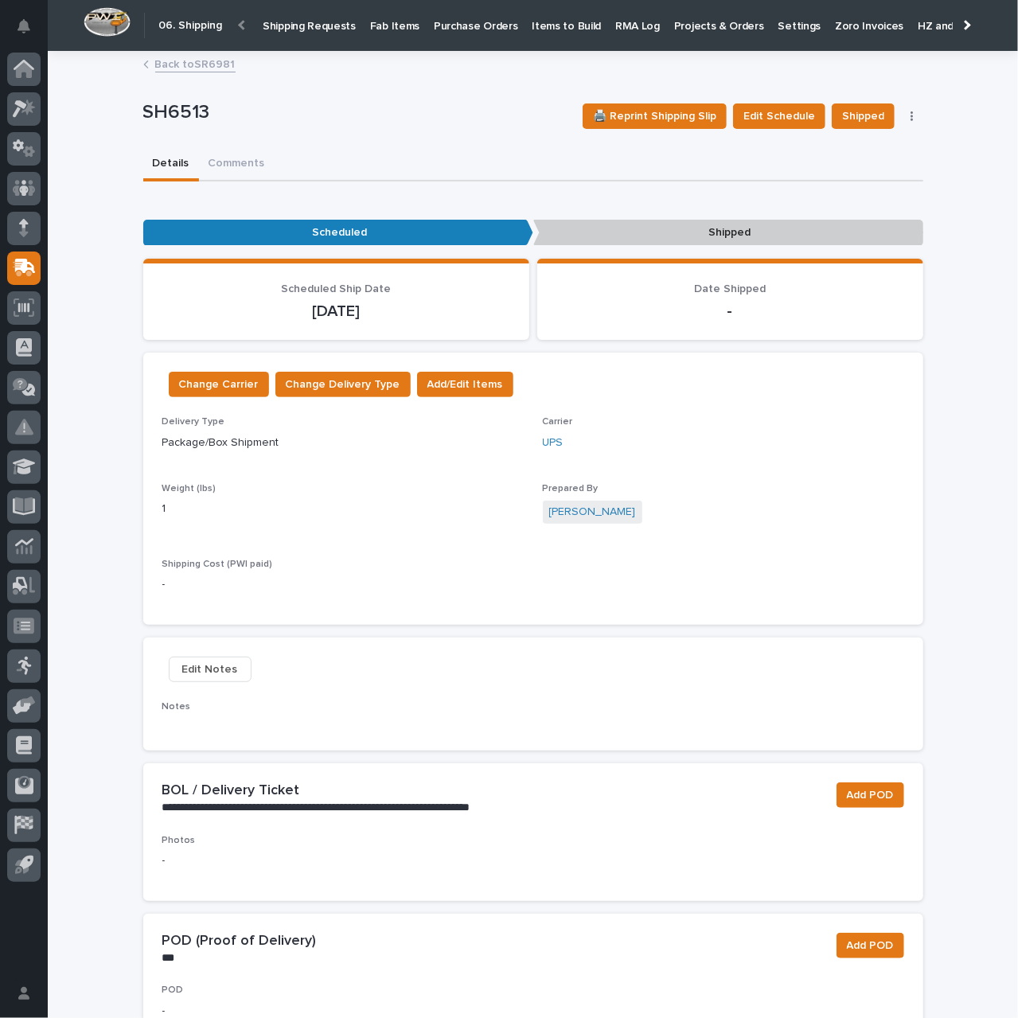
click at [910, 113] on icon "button" at bounding box center [911, 116] width 3 height 11
click at [861, 147] on span "💧 Drop Shipped" at bounding box center [836, 147] width 88 height 19
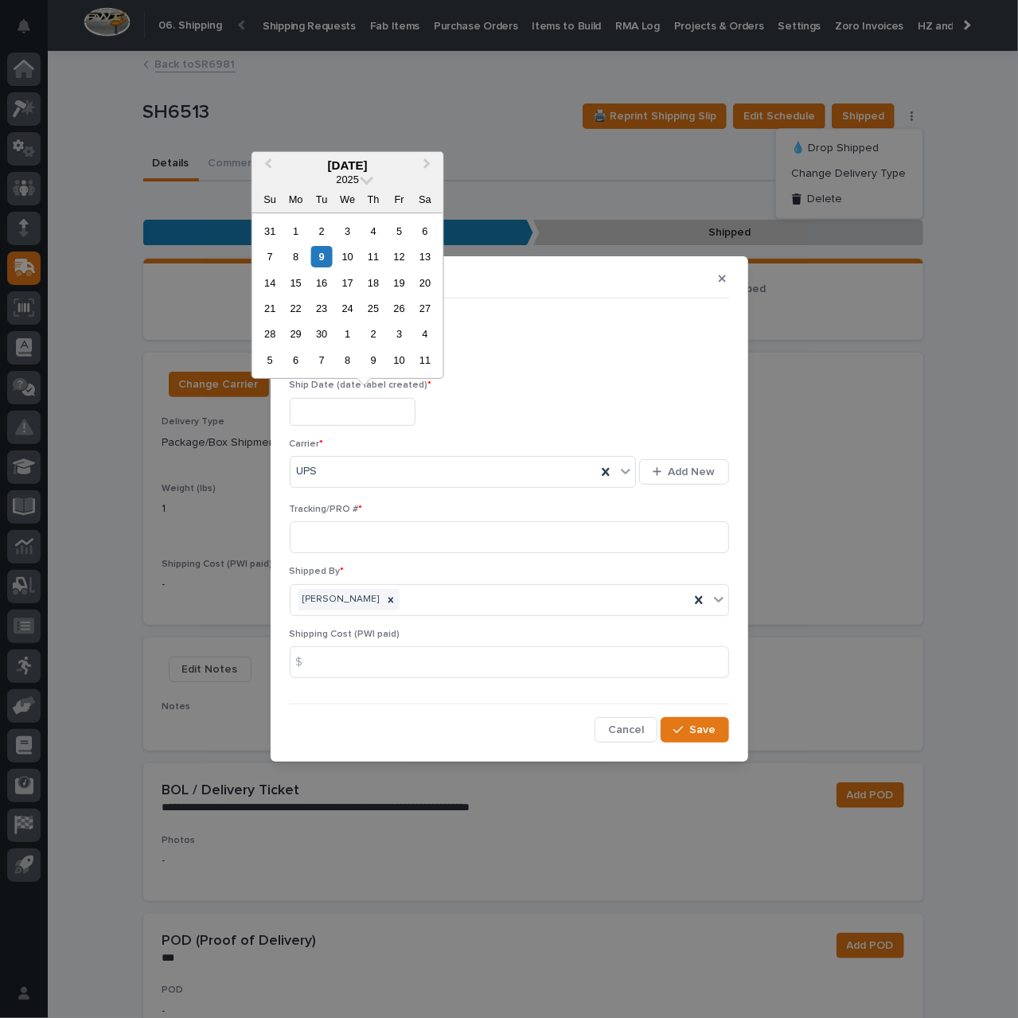
click at [359, 413] on input "text" at bounding box center [353, 412] width 126 height 28
click at [322, 259] on div "9" at bounding box center [321, 256] width 21 height 21
type input "**********"
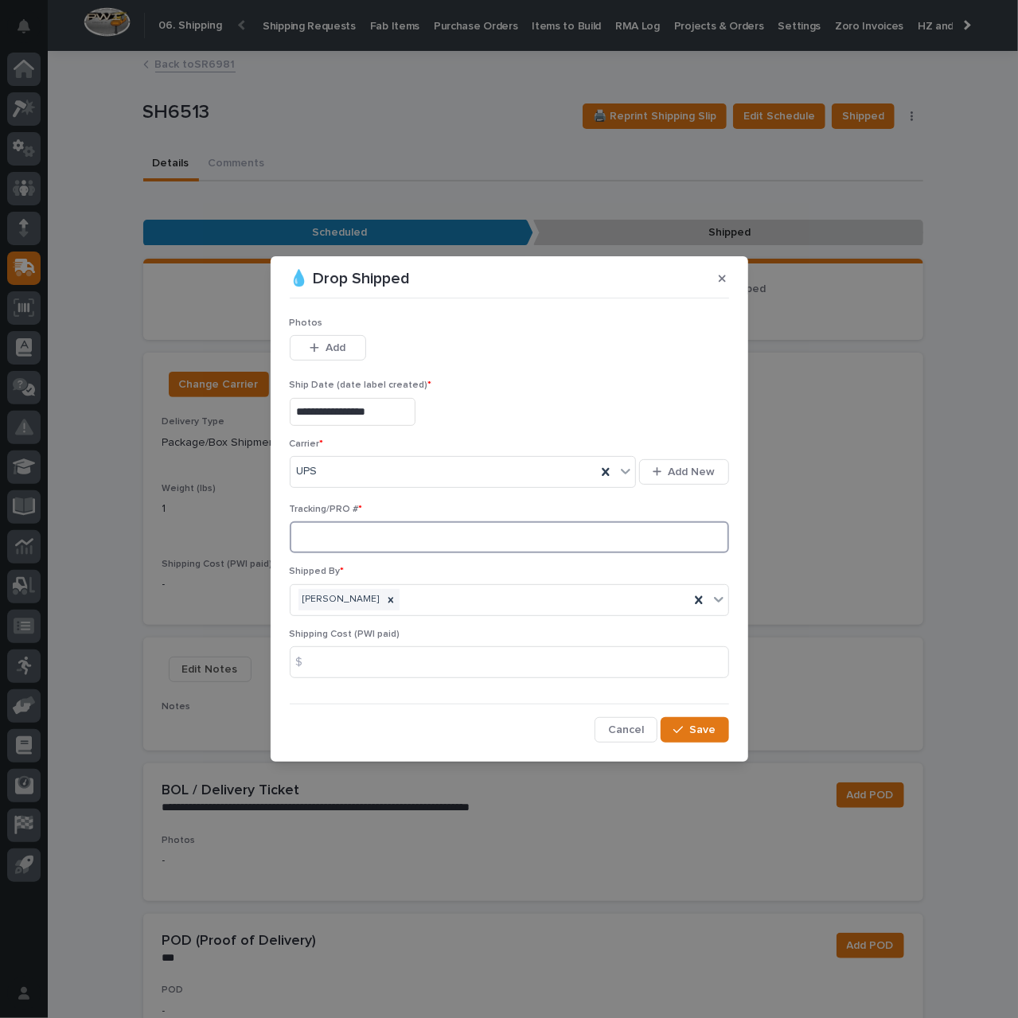
click at [396, 531] on input at bounding box center [509, 537] width 439 height 32
type input "T"
type input "WillADDlater"
click at [695, 736] on button "Save" at bounding box center [694, 729] width 68 height 25
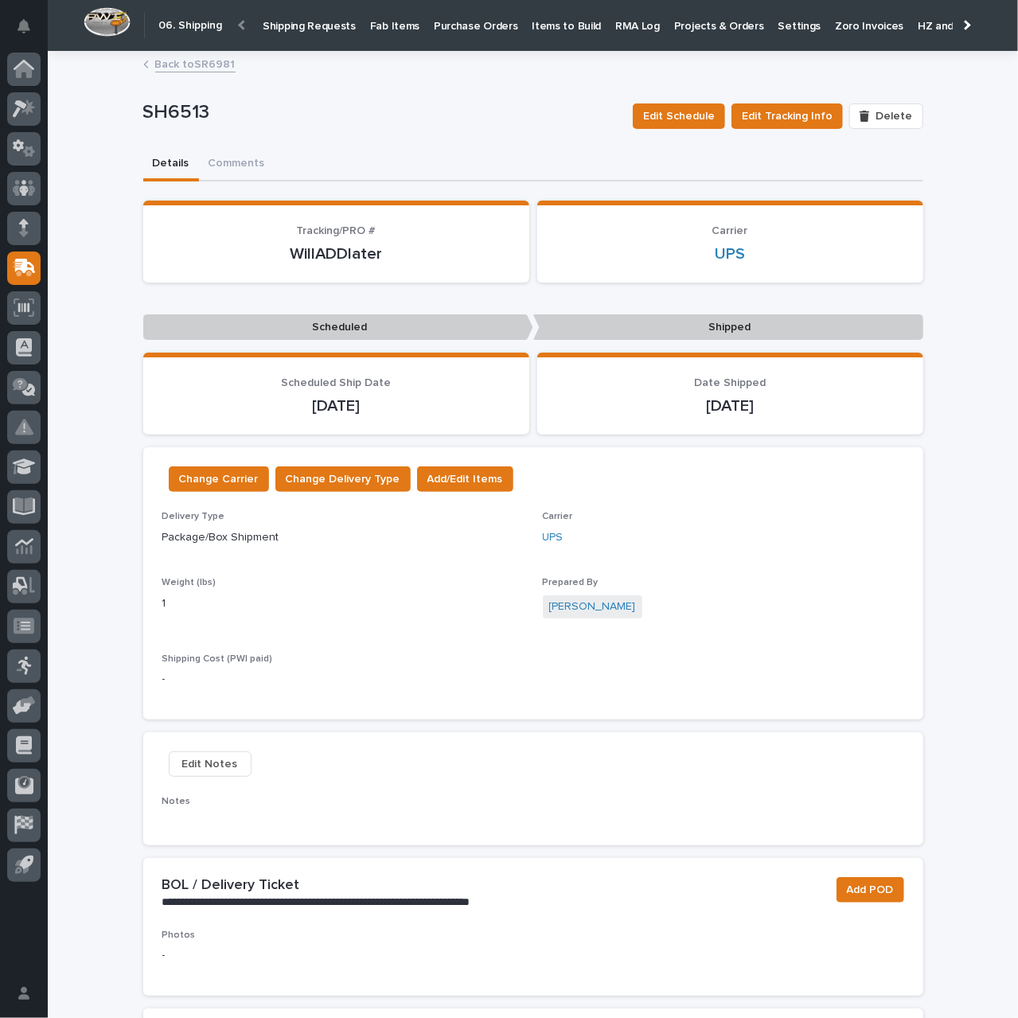
click at [191, 66] on link "Back to SR6981" at bounding box center [195, 63] width 80 height 18
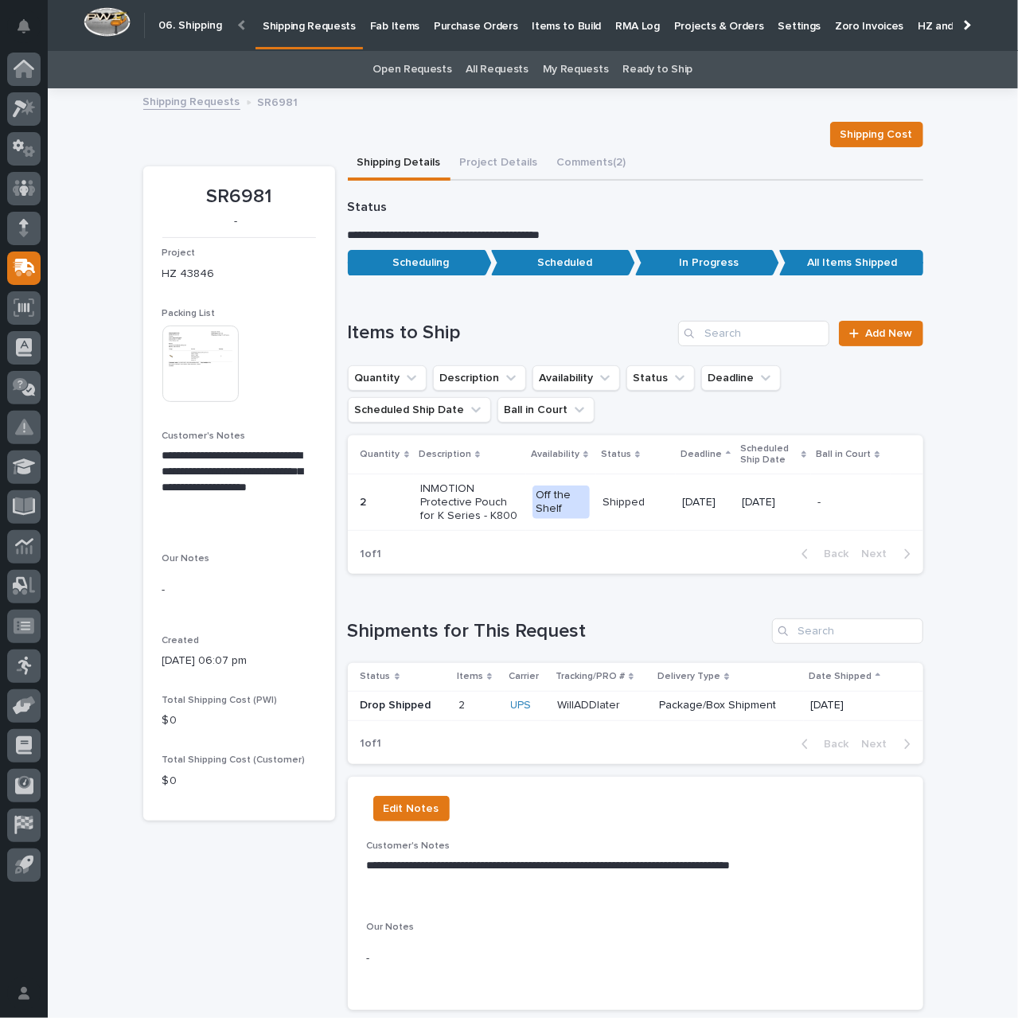
click at [183, 99] on link "Shipping Requests" at bounding box center [191, 101] width 97 height 18
